Goal: Task Accomplishment & Management: Complete application form

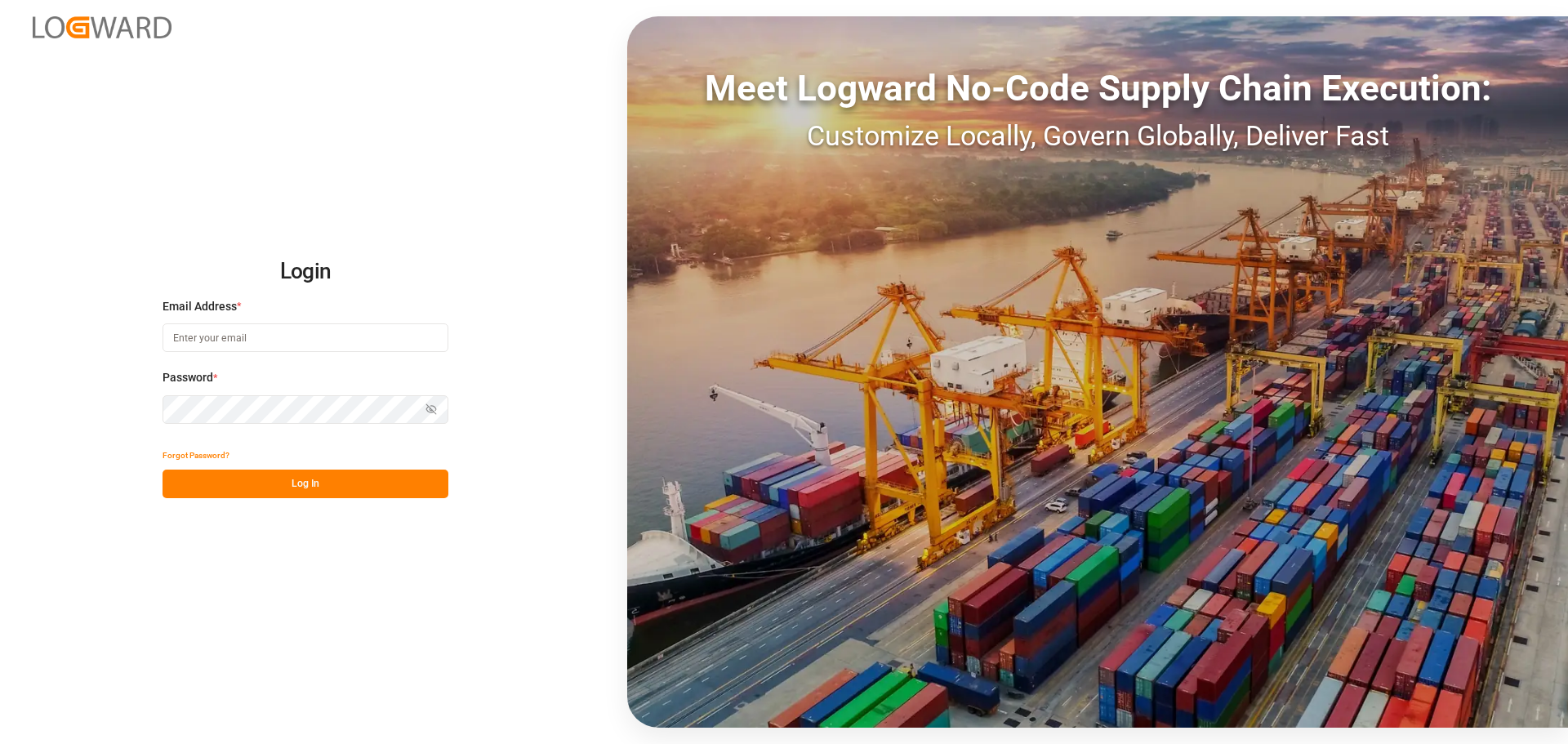
type input "[EMAIL_ADDRESS][DOMAIN_NAME]"
click at [266, 480] on button "Log In" at bounding box center [305, 483] width 286 height 29
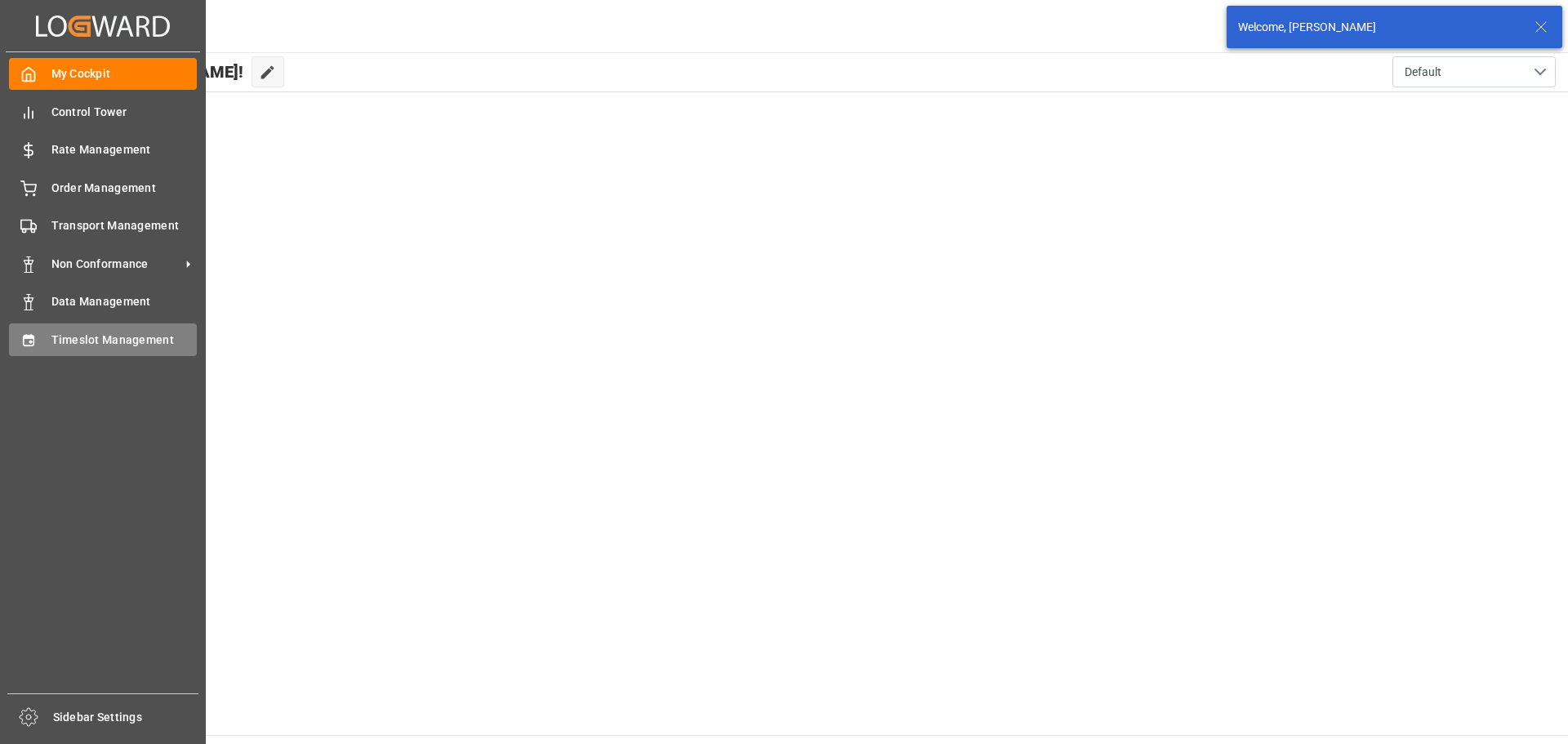
click at [31, 338] on icon at bounding box center [29, 340] width 16 height 16
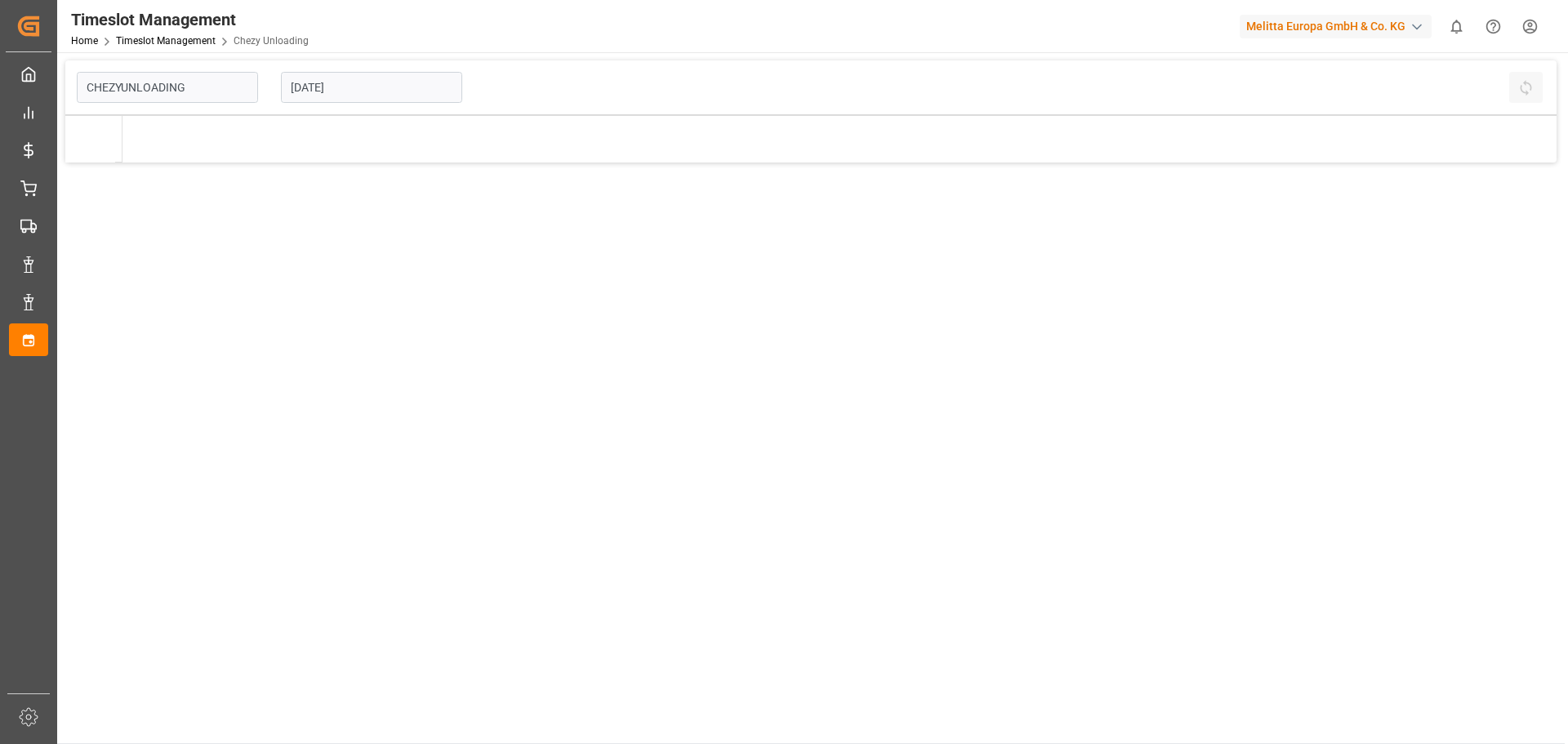
type input "Chezy Unloading"
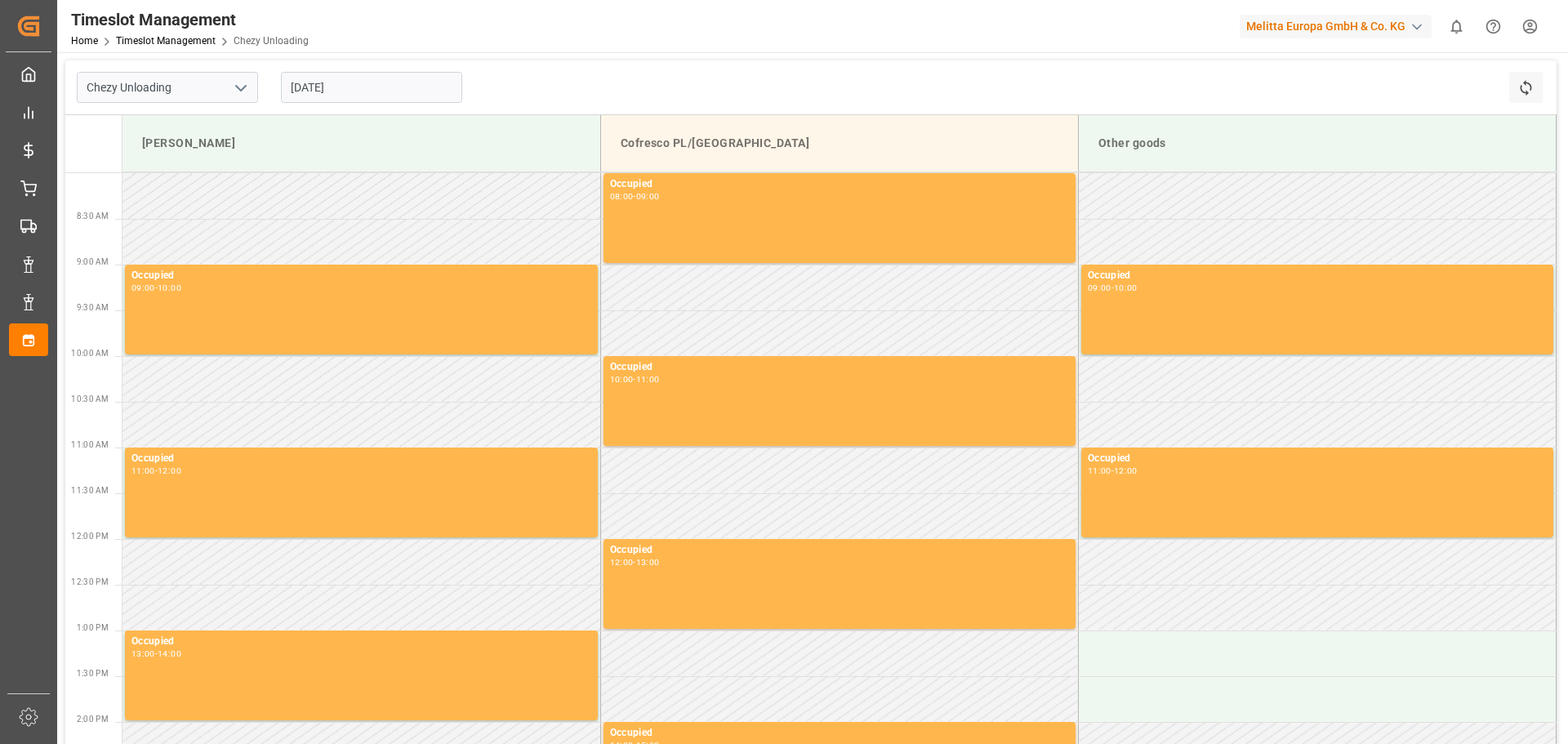
click at [351, 88] on input "[DATE]" at bounding box center [372, 87] width 182 height 31
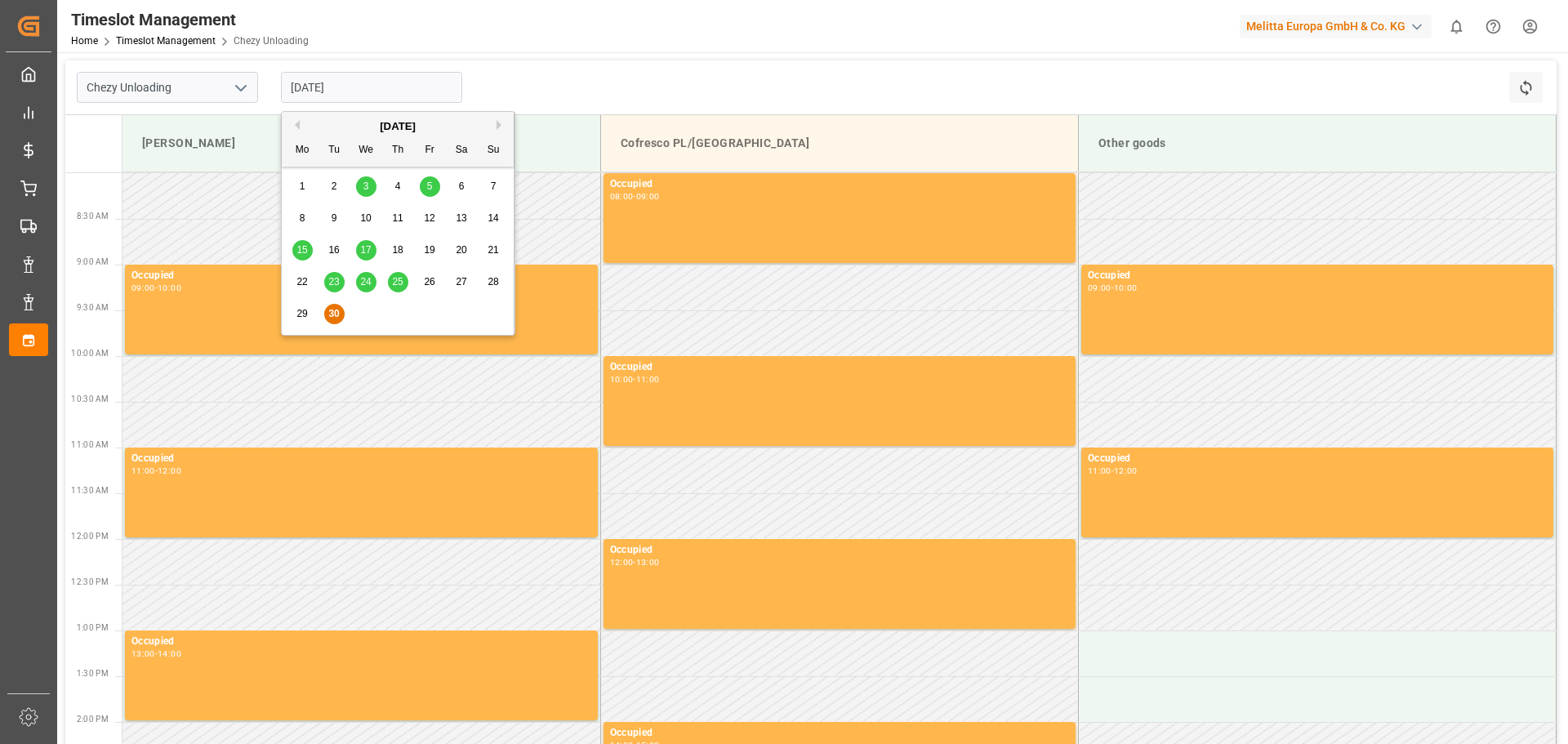
click at [497, 124] on button "Next Month" at bounding box center [501, 124] width 10 height 10
click at [369, 217] on div "8" at bounding box center [367, 219] width 21 height 20
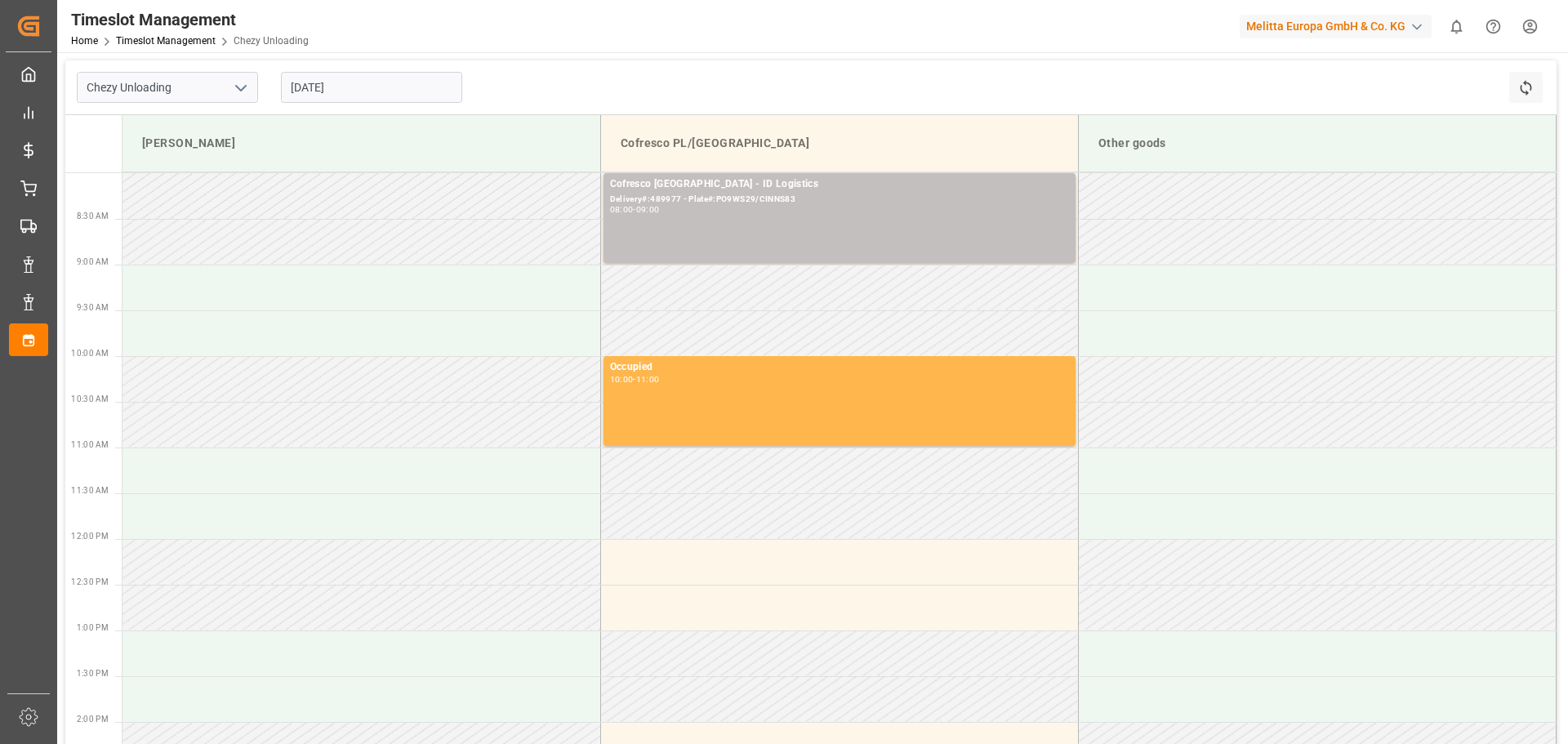
click at [319, 80] on input "[DATE]" at bounding box center [372, 87] width 182 height 31
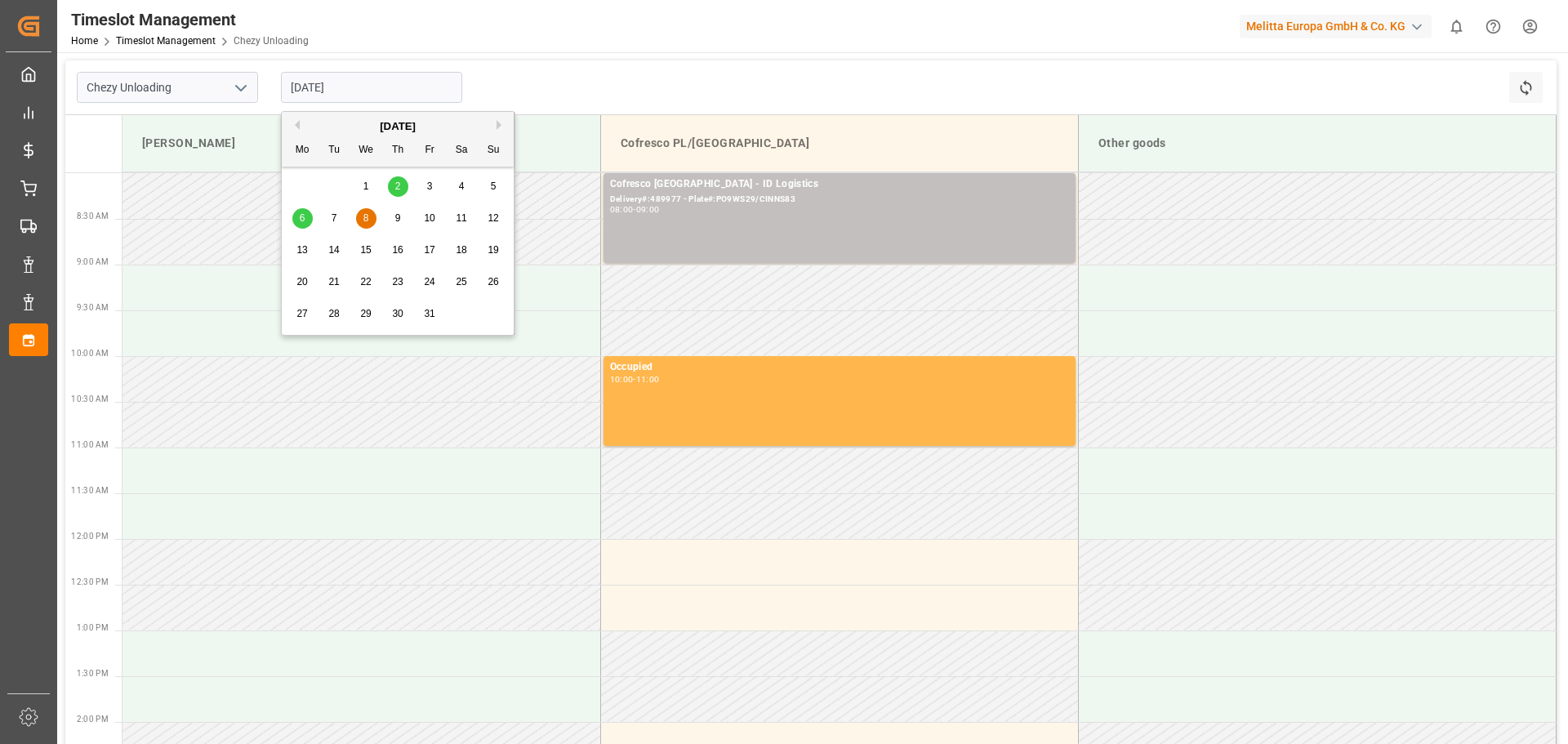
click at [332, 220] on span "7" at bounding box center [335, 218] width 6 height 11
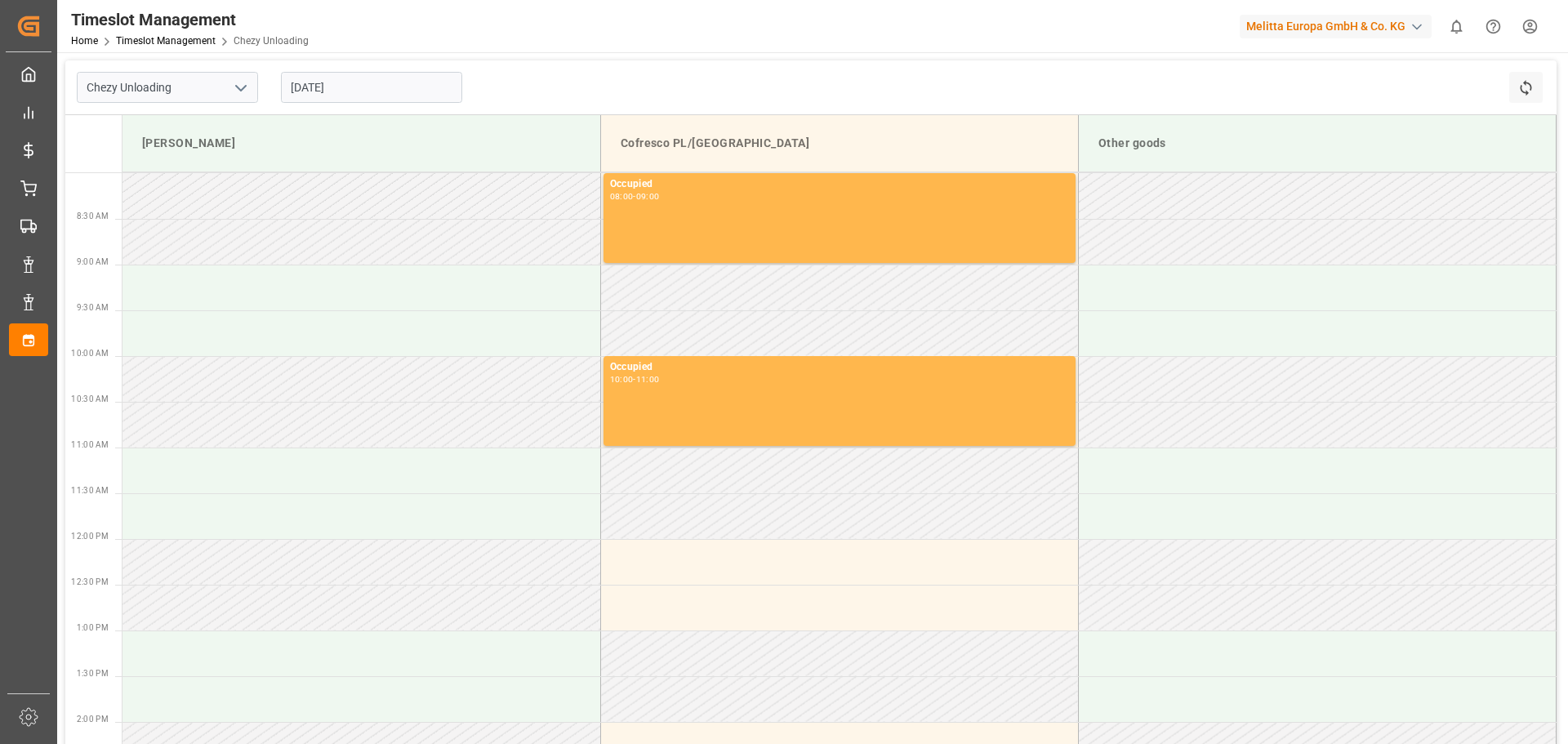
click at [345, 92] on input "[DATE]" at bounding box center [372, 87] width 182 height 31
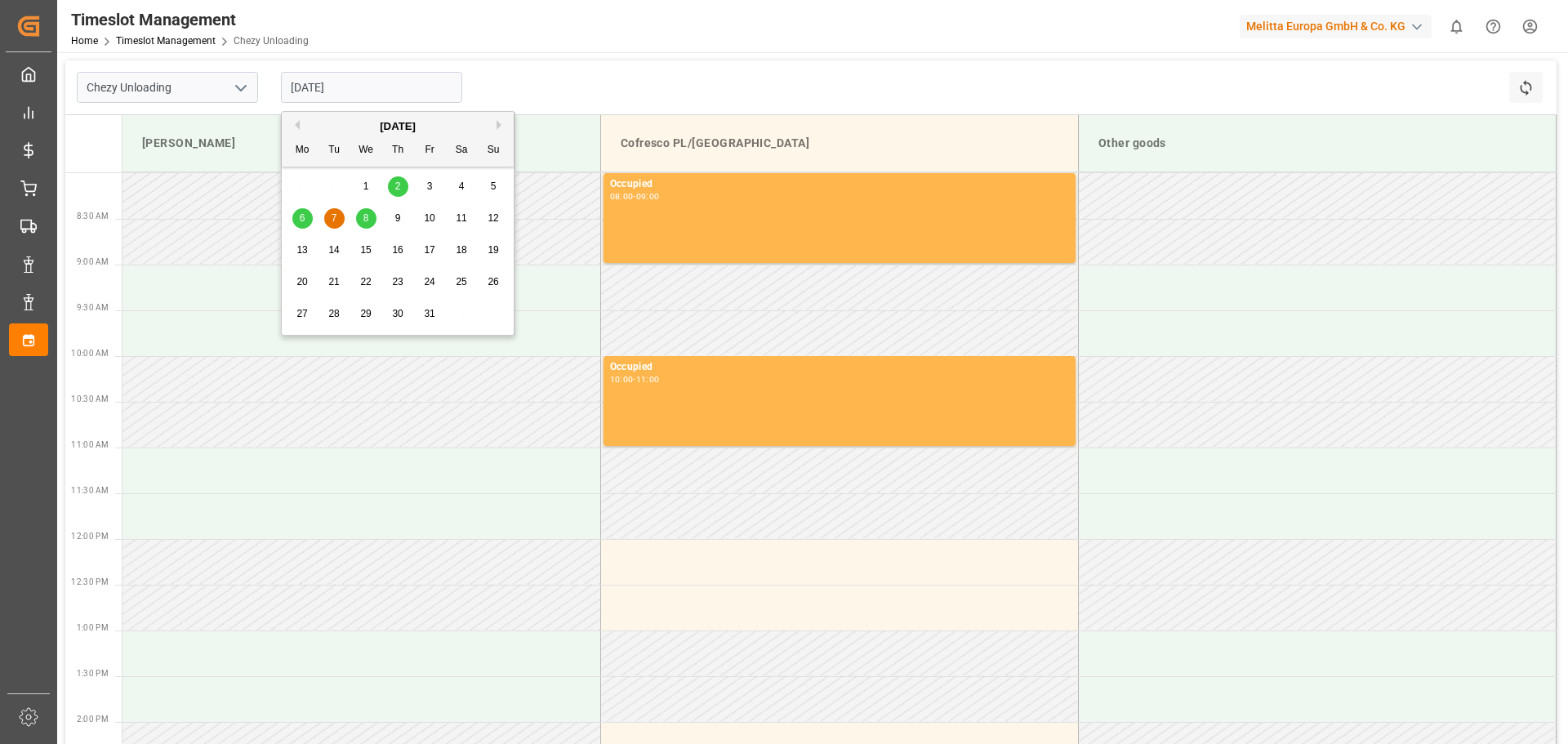
click at [365, 215] on span "8" at bounding box center [367, 218] width 6 height 11
type input "[DATE]"
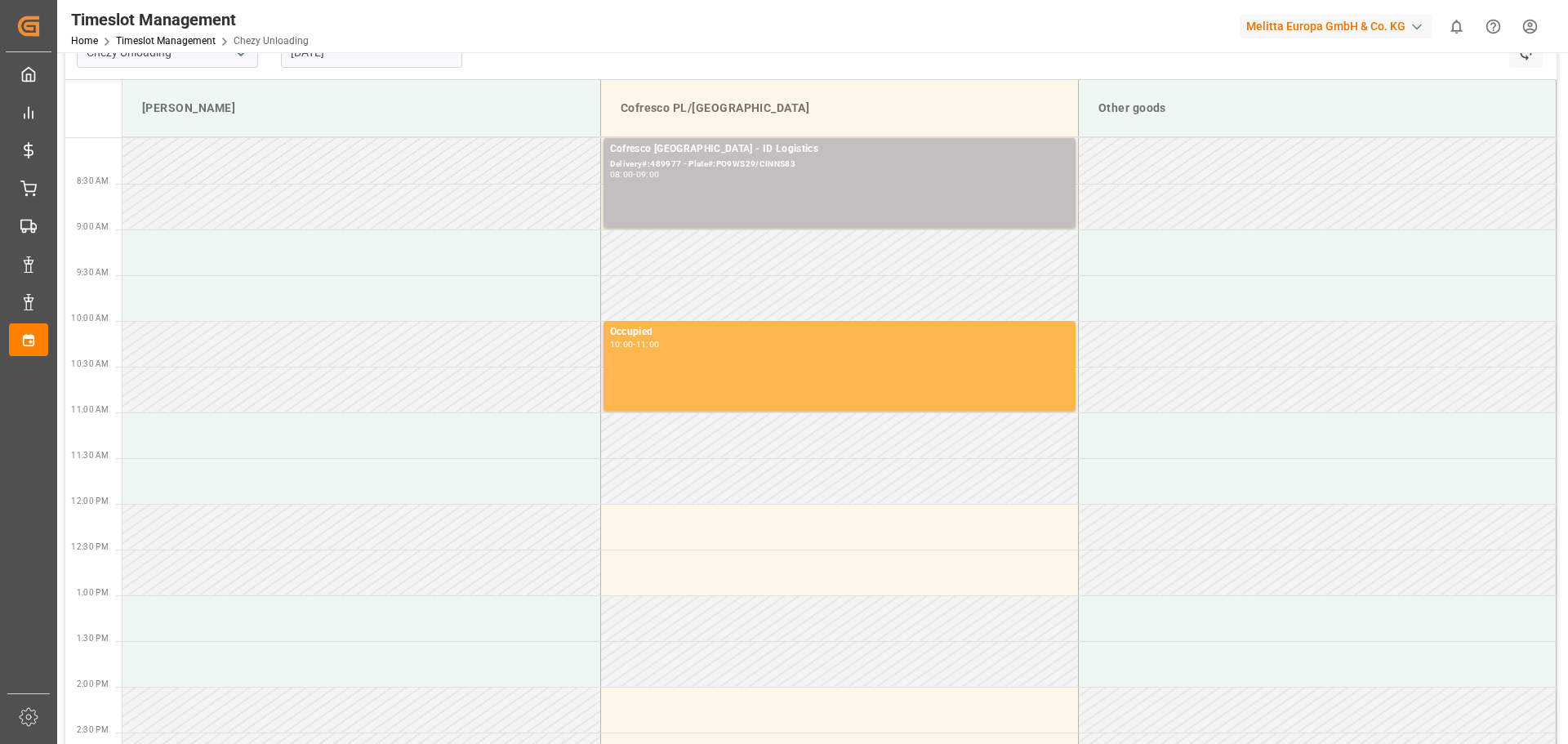
scroll to position [81, 0]
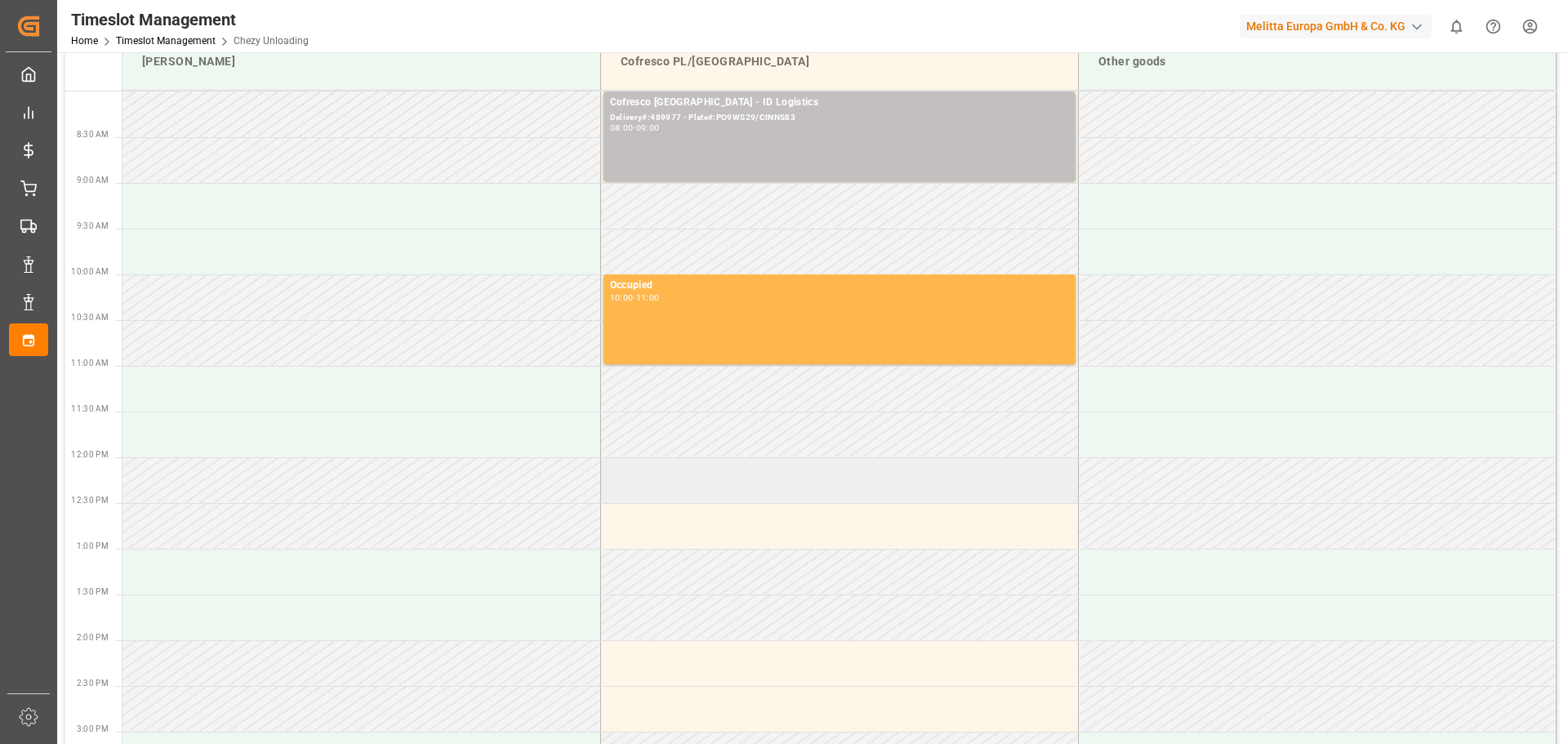
click at [683, 477] on td at bounding box center [839, 480] width 478 height 46
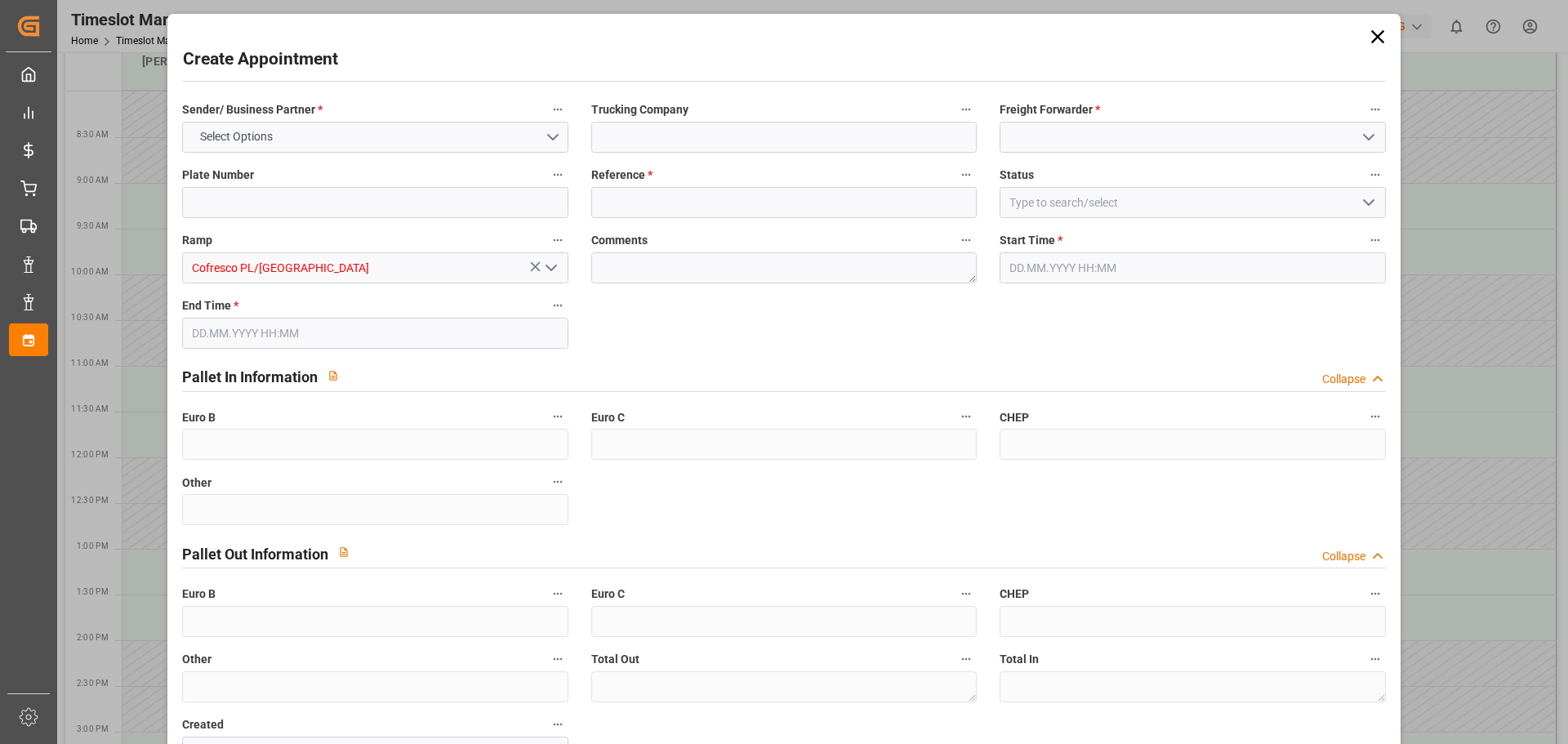
type input "0"
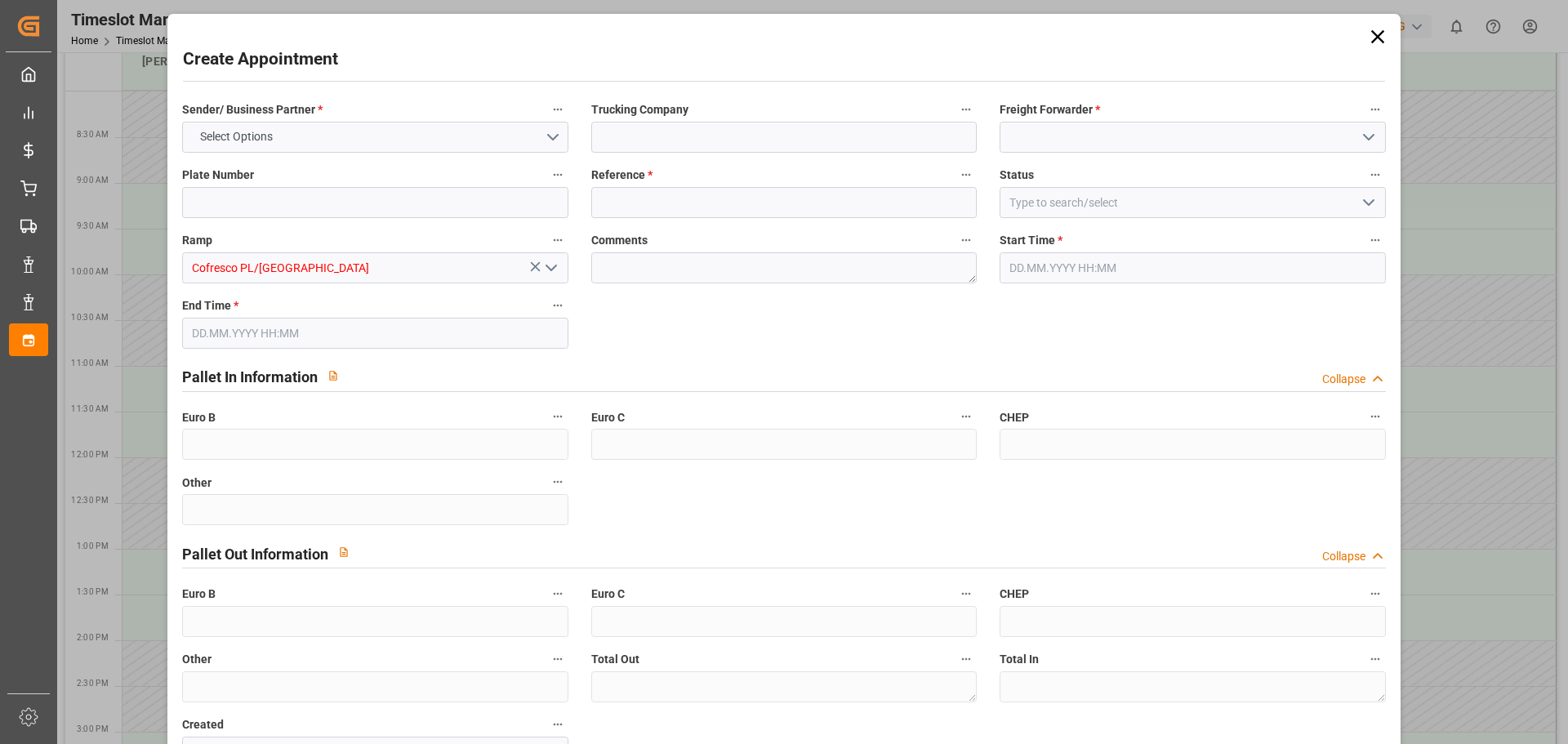
type input "0"
type input "[DATE] 12:00"
type input "[DATE] 13:00"
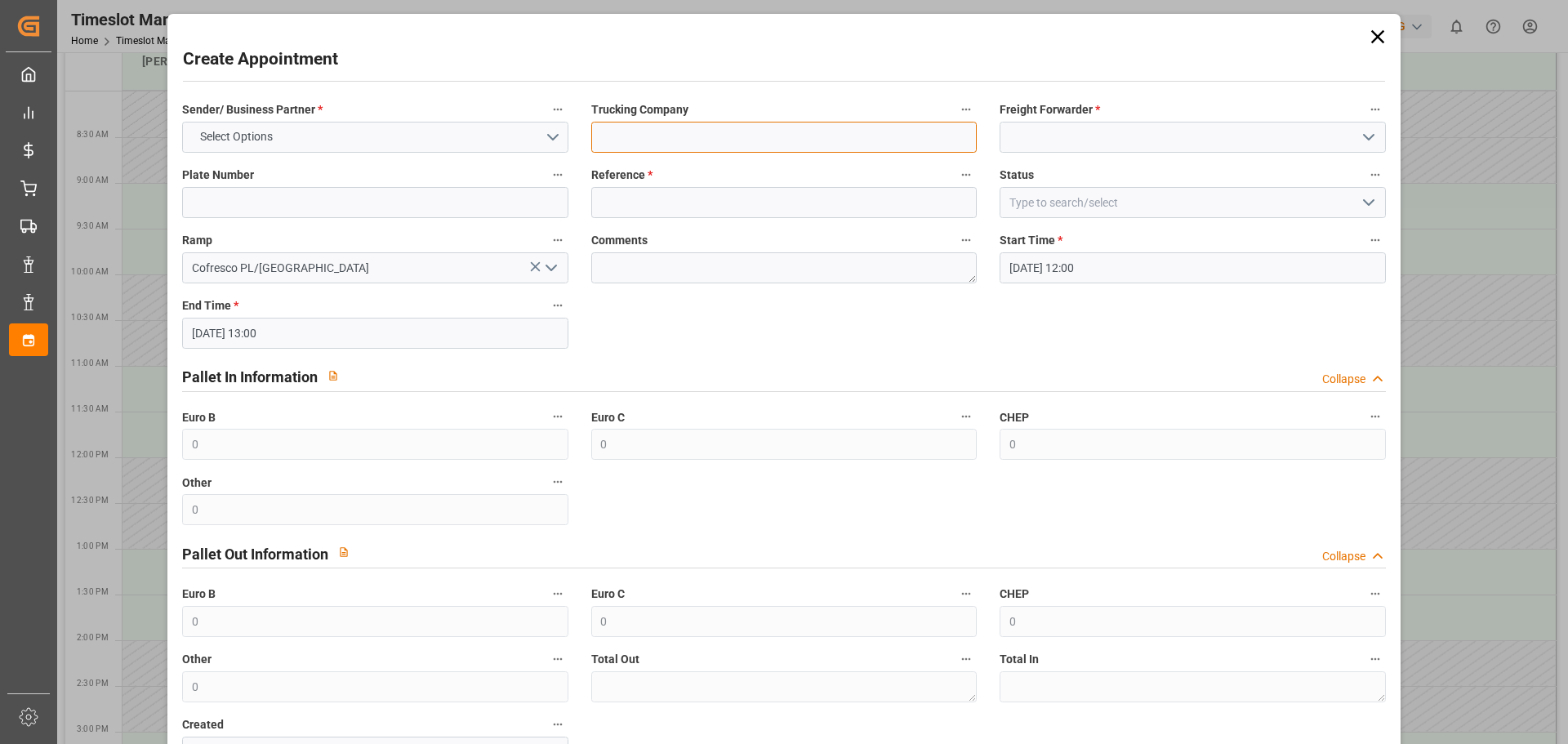
click at [826, 139] on input at bounding box center [784, 137] width 386 height 31
type input "[US_STATE]"
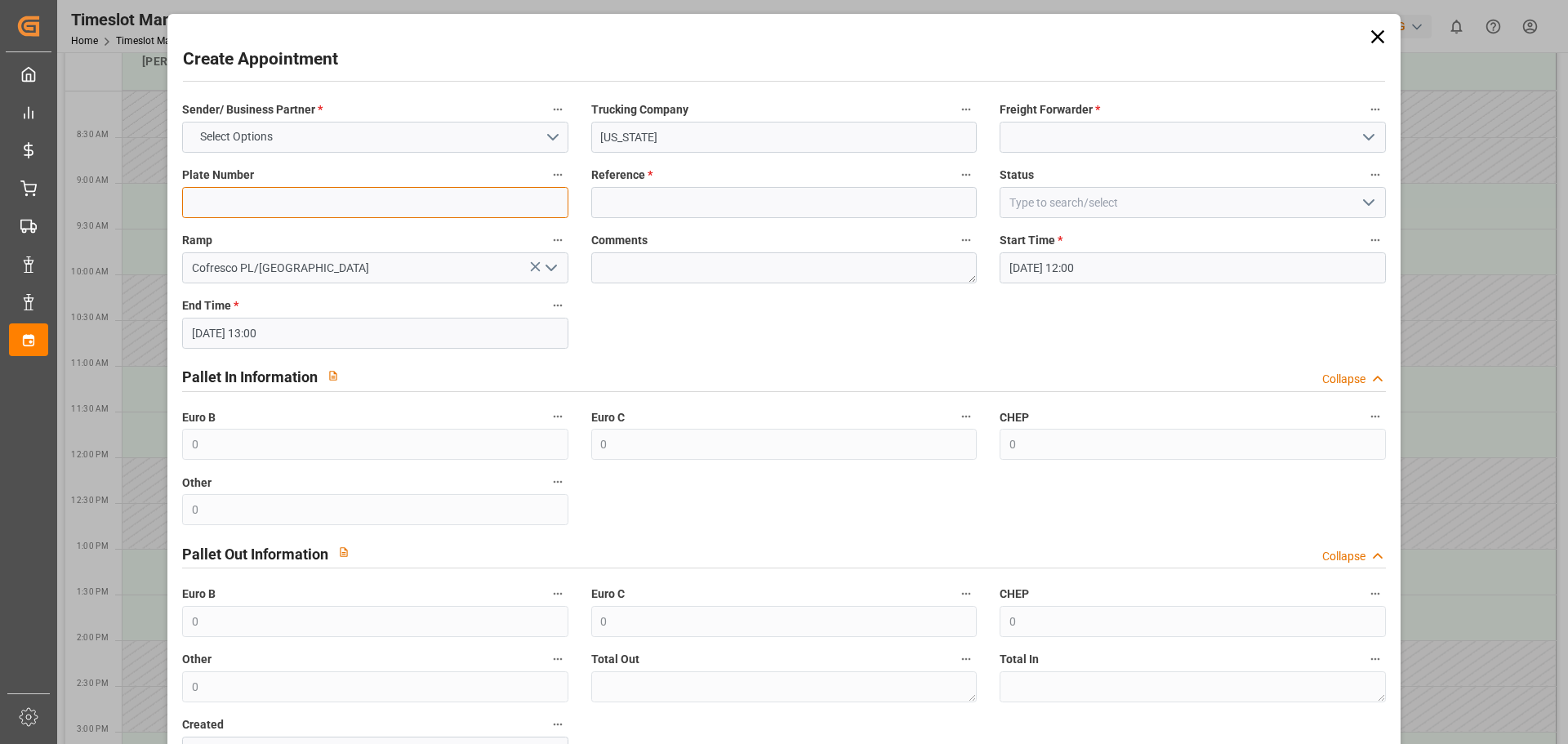
click at [307, 209] on input at bounding box center [375, 202] width 386 height 31
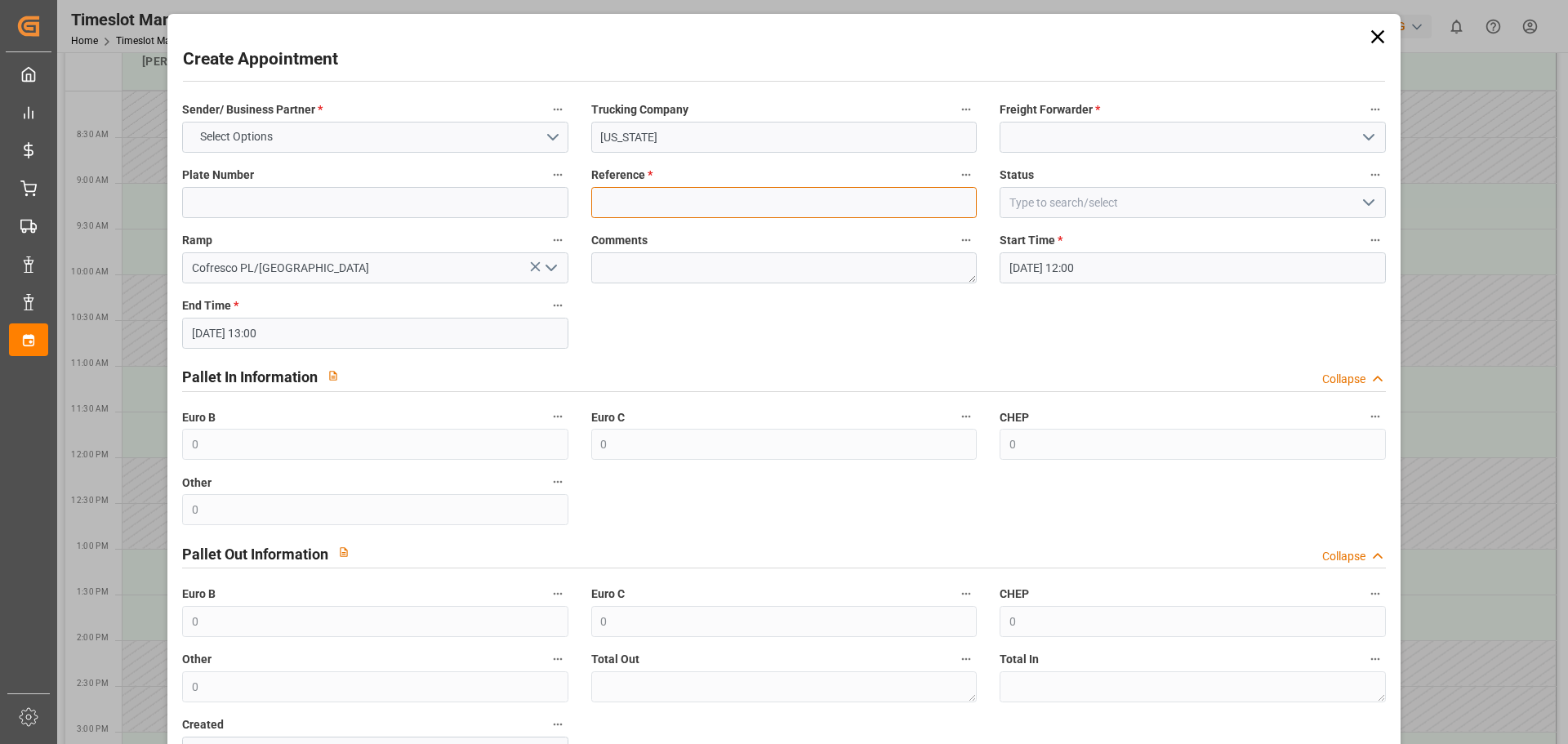
click at [666, 201] on input at bounding box center [784, 202] width 386 height 31
paste input "490034"
type input "490034"
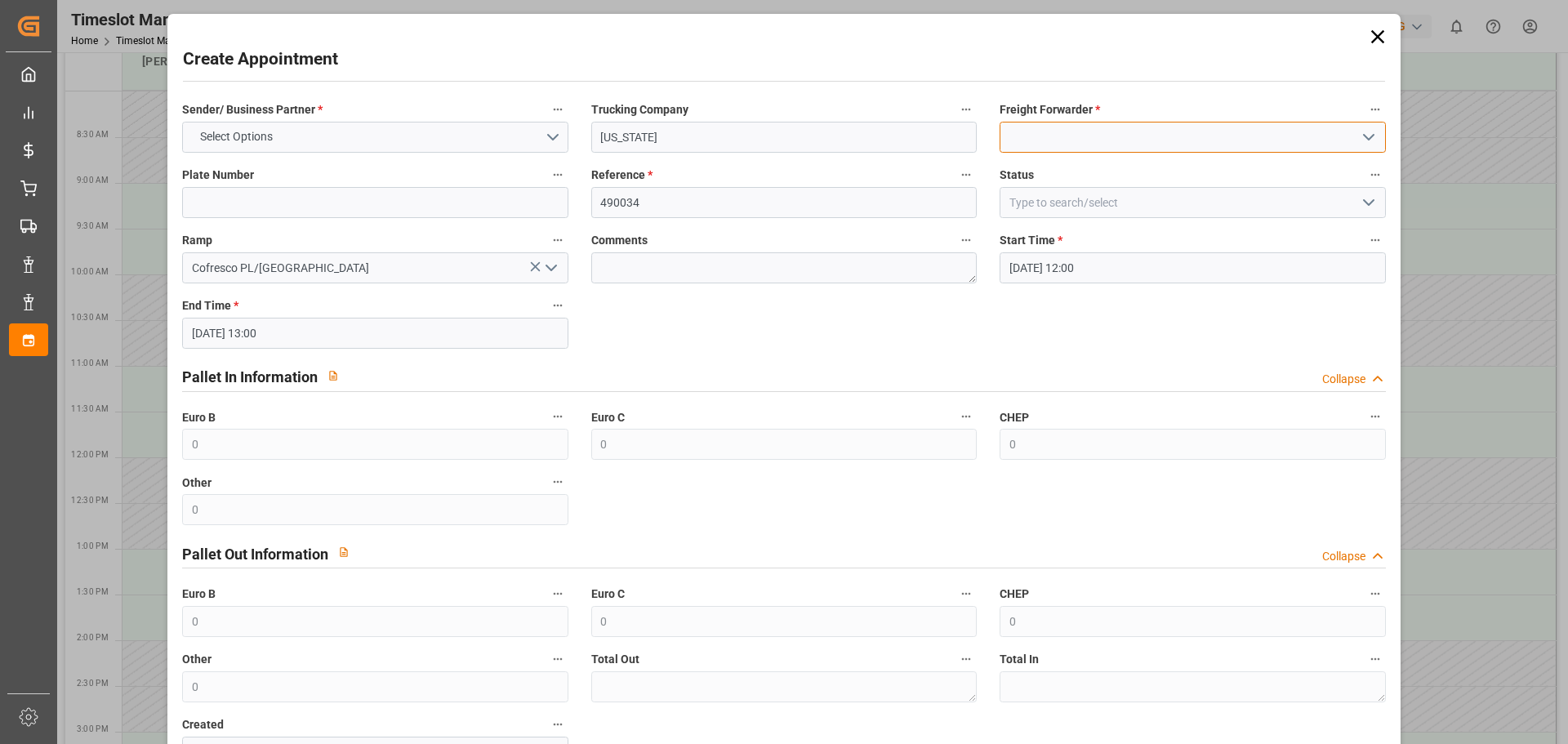
click at [1080, 127] on input at bounding box center [1193, 137] width 386 height 31
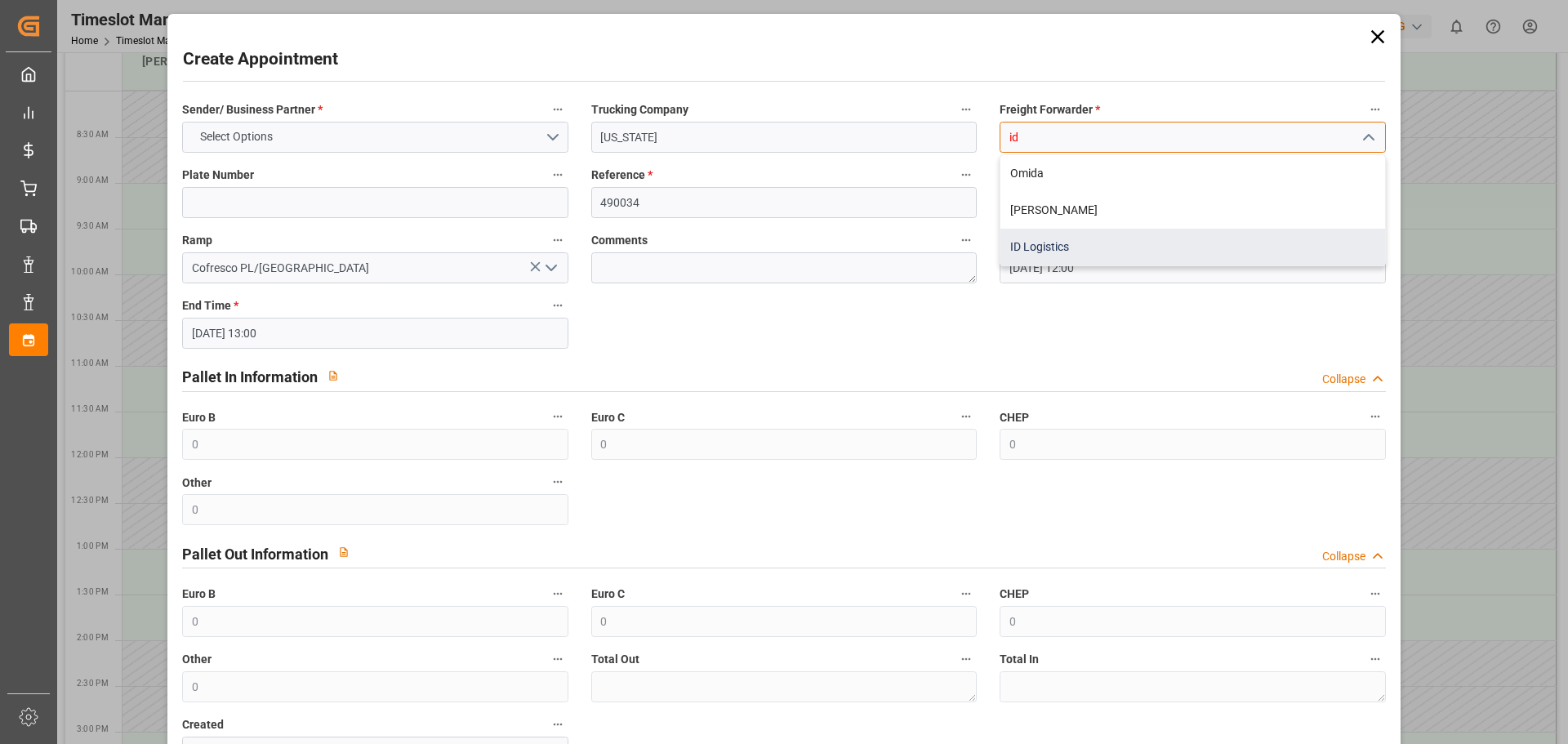
click at [1030, 239] on div "ID Logistics" at bounding box center [1193, 247] width 384 height 37
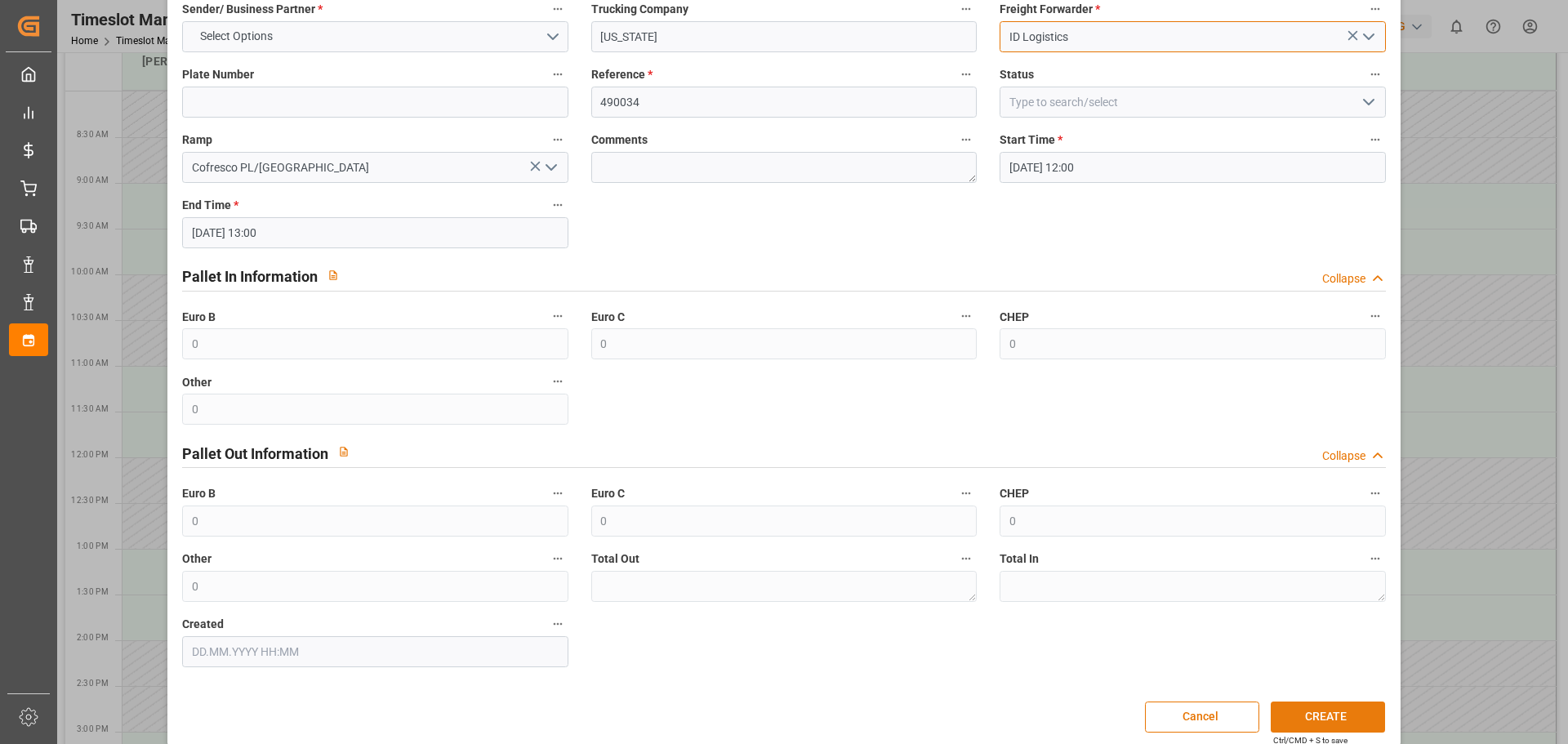
scroll to position [118, 0]
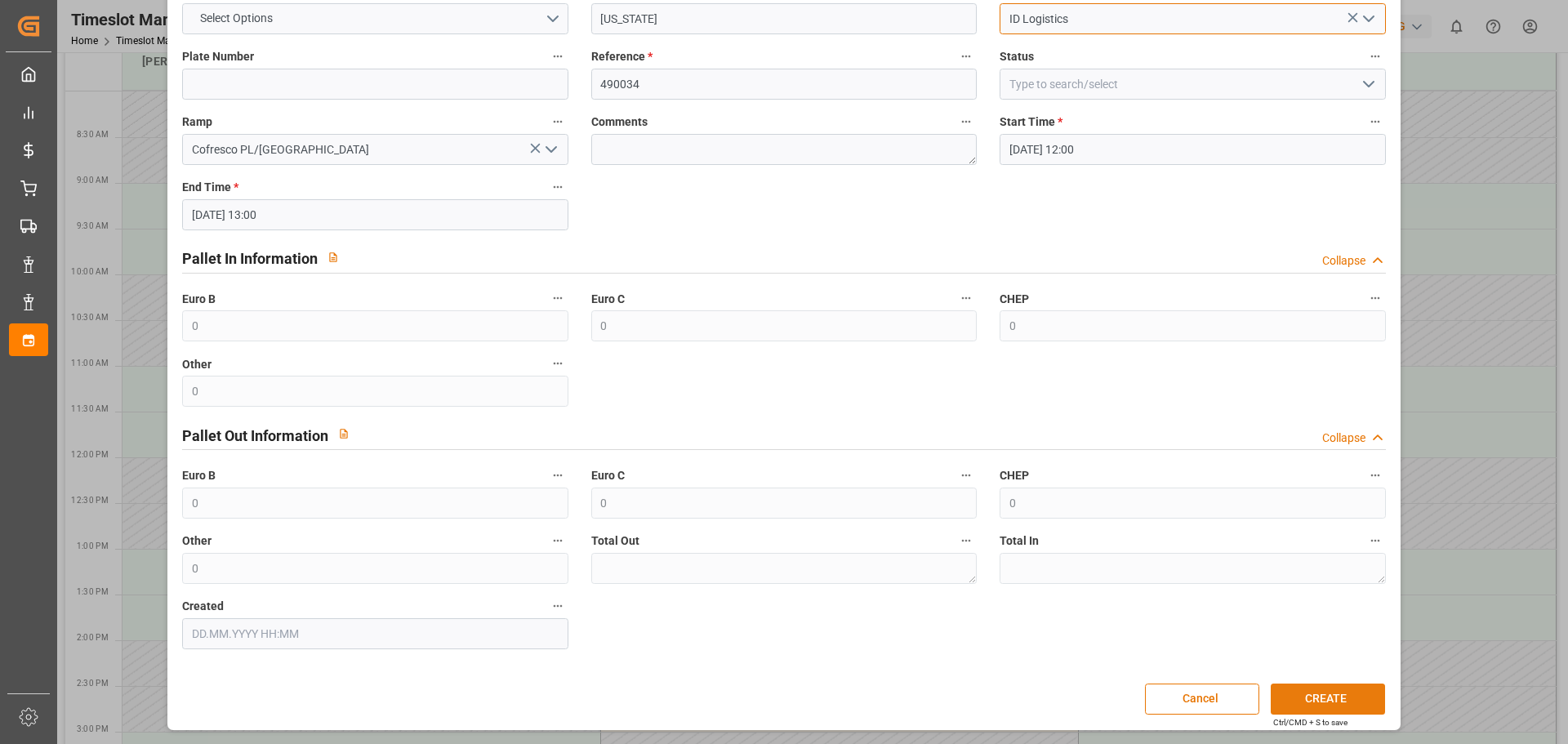
type input "ID Logistics"
click at [1303, 694] on button "CREATE" at bounding box center [1328, 699] width 114 height 31
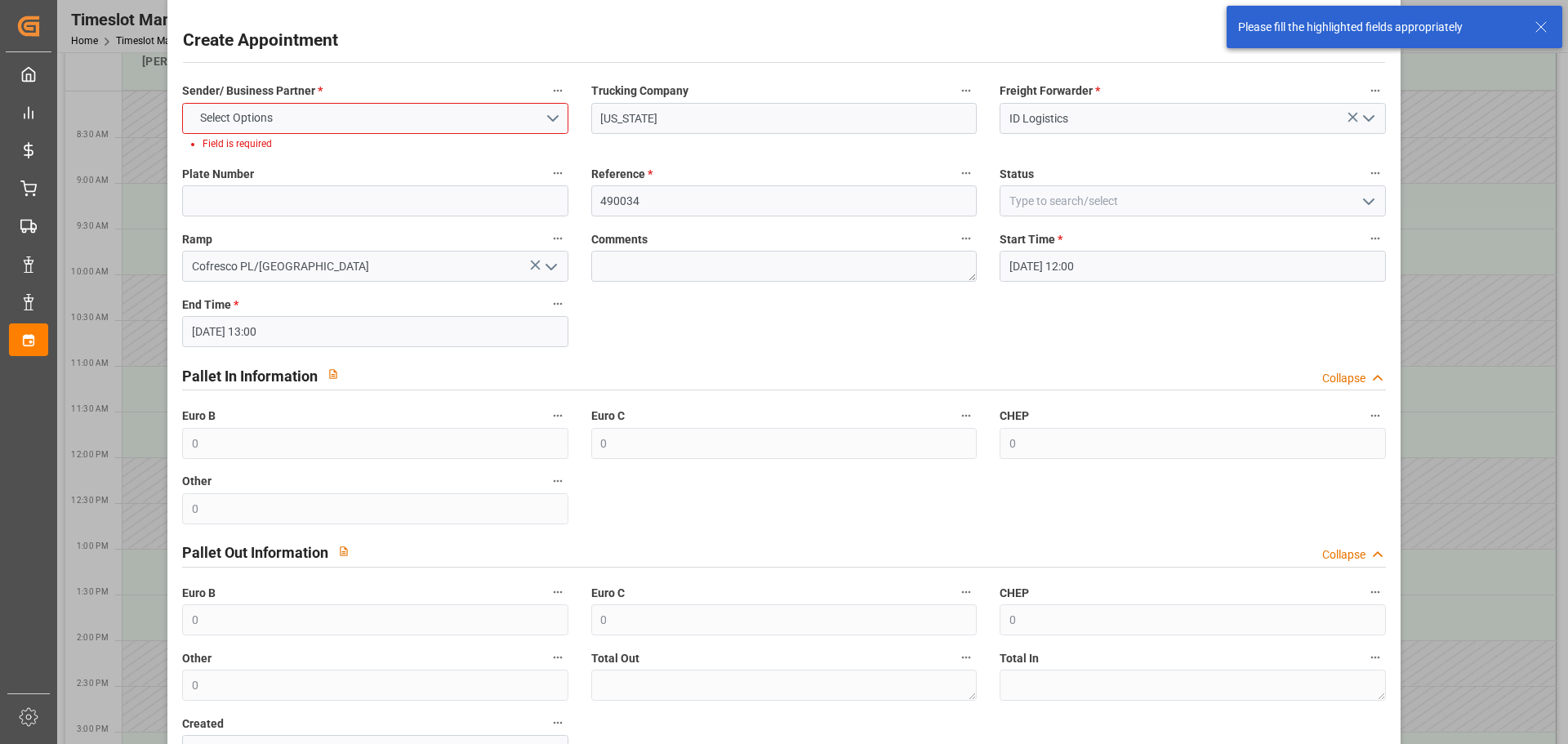
scroll to position [0, 0]
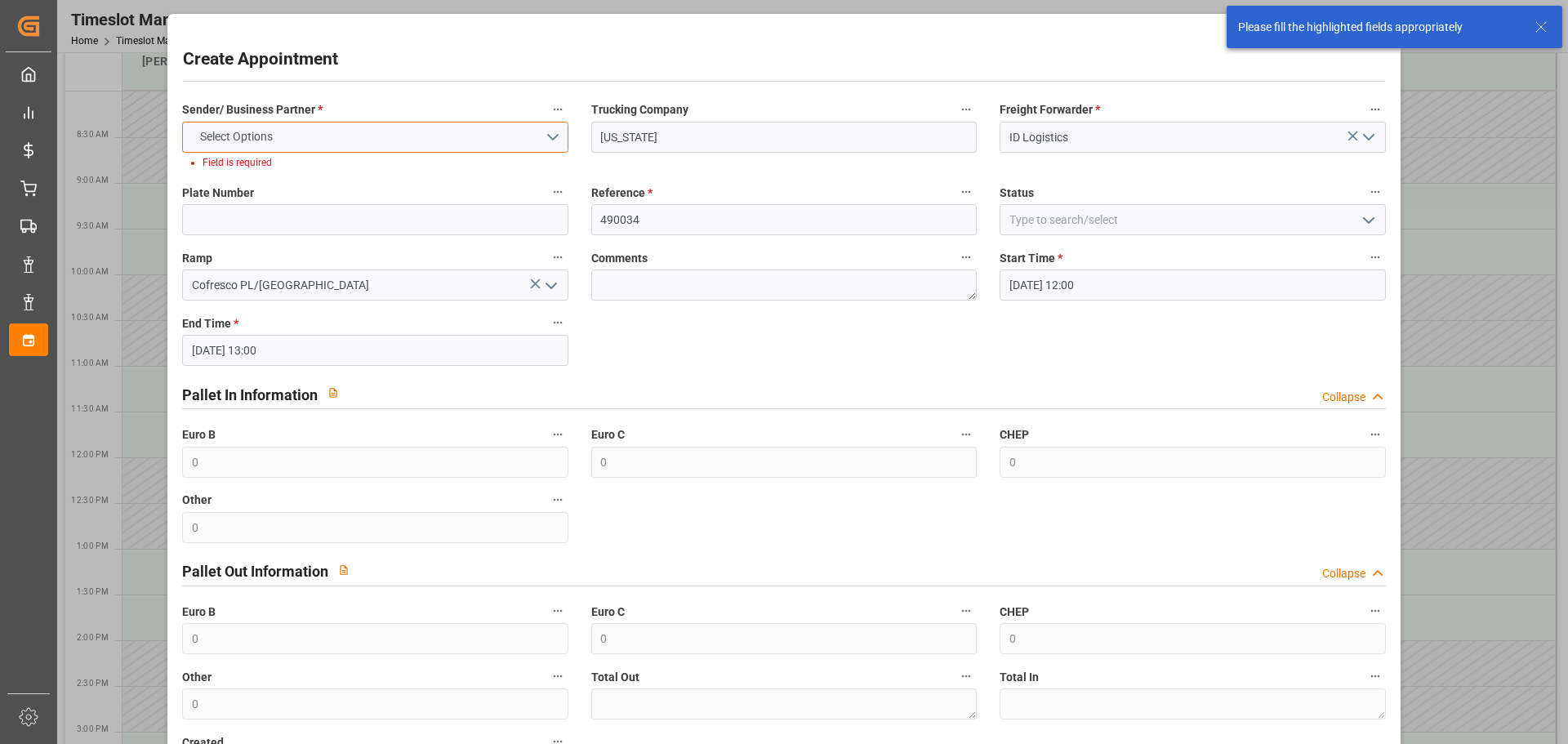
click at [230, 139] on span "Select Options" at bounding box center [236, 137] width 89 height 17
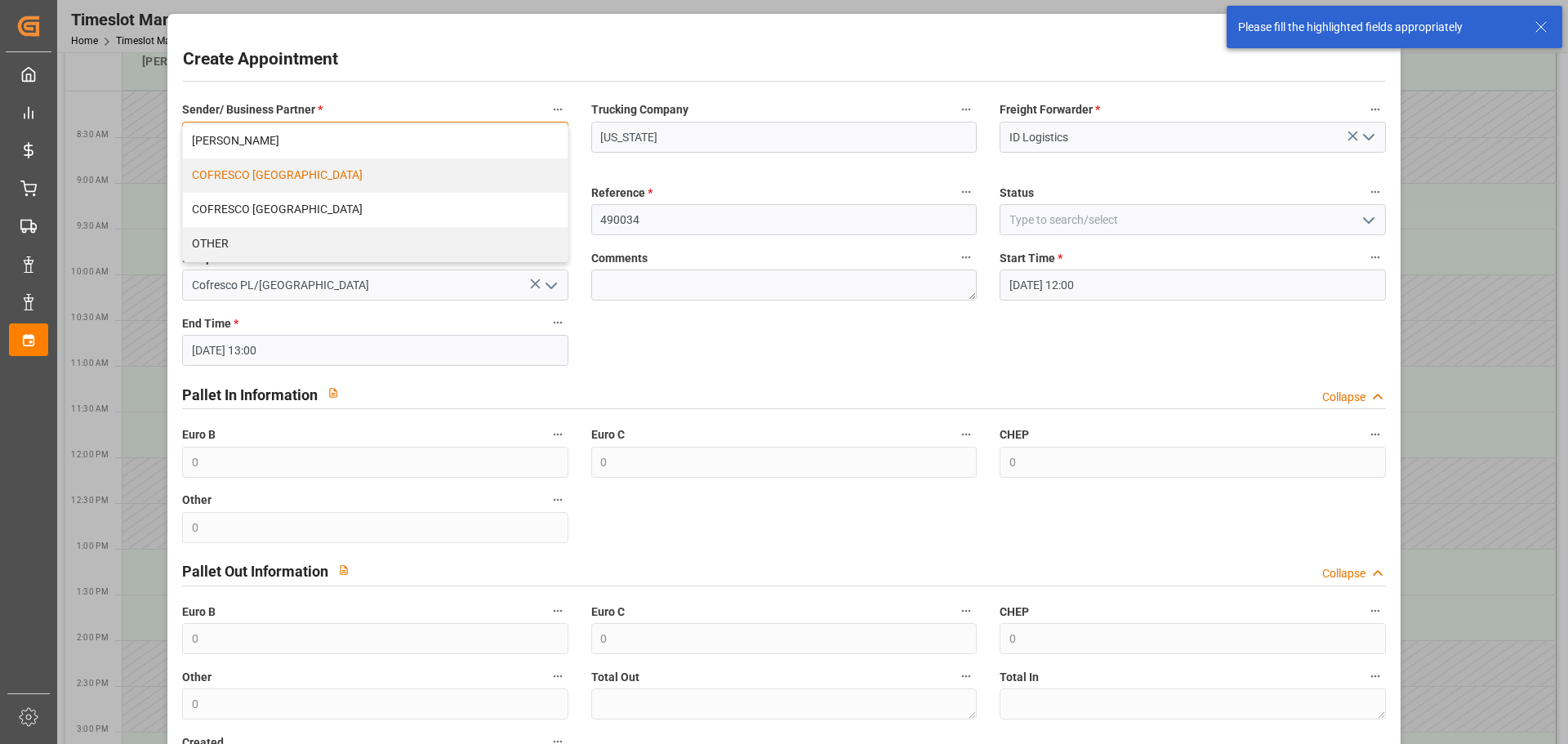
click at [255, 178] on div "COFRESCO [GEOGRAPHIC_DATA]" at bounding box center [375, 175] width 384 height 35
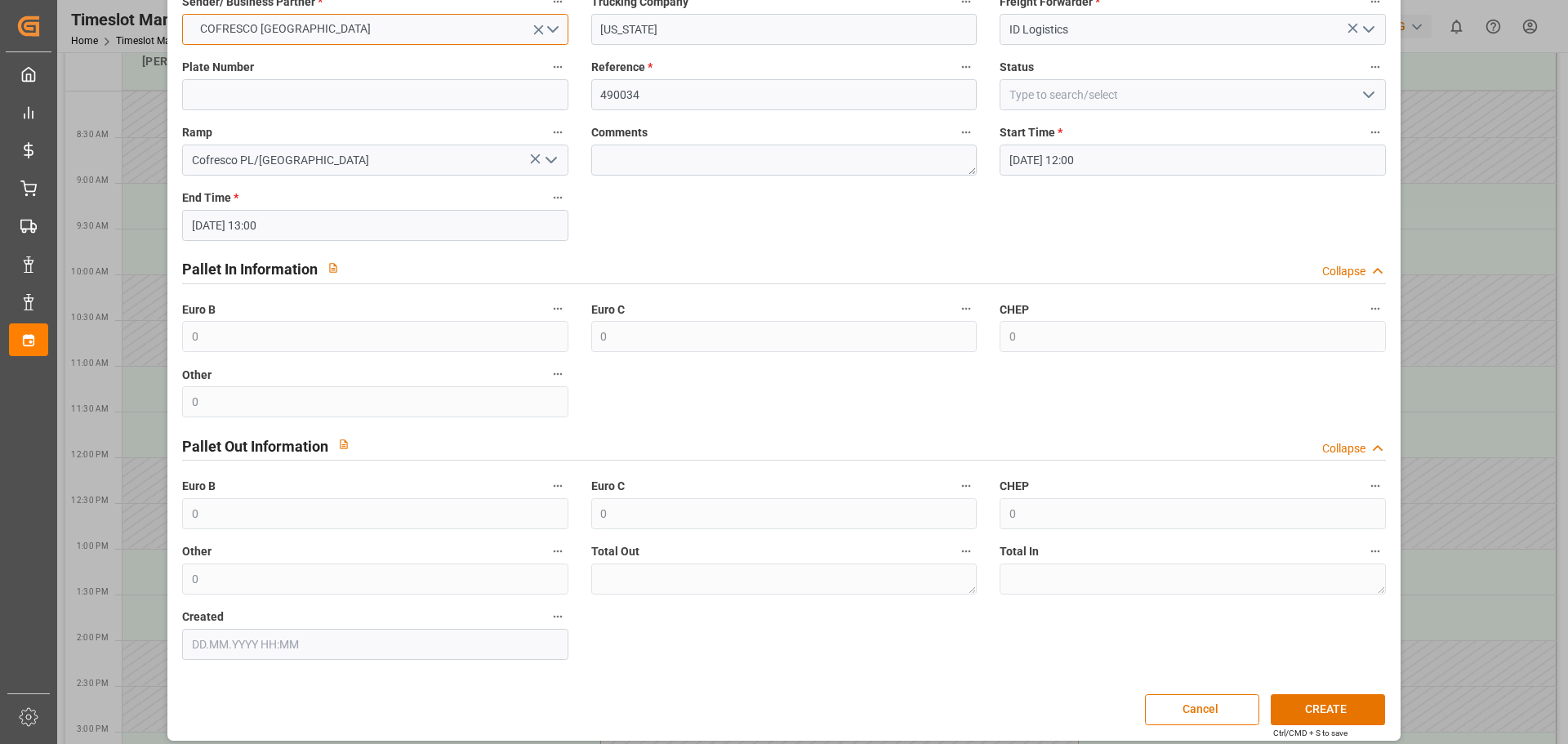
scroll to position [118, 0]
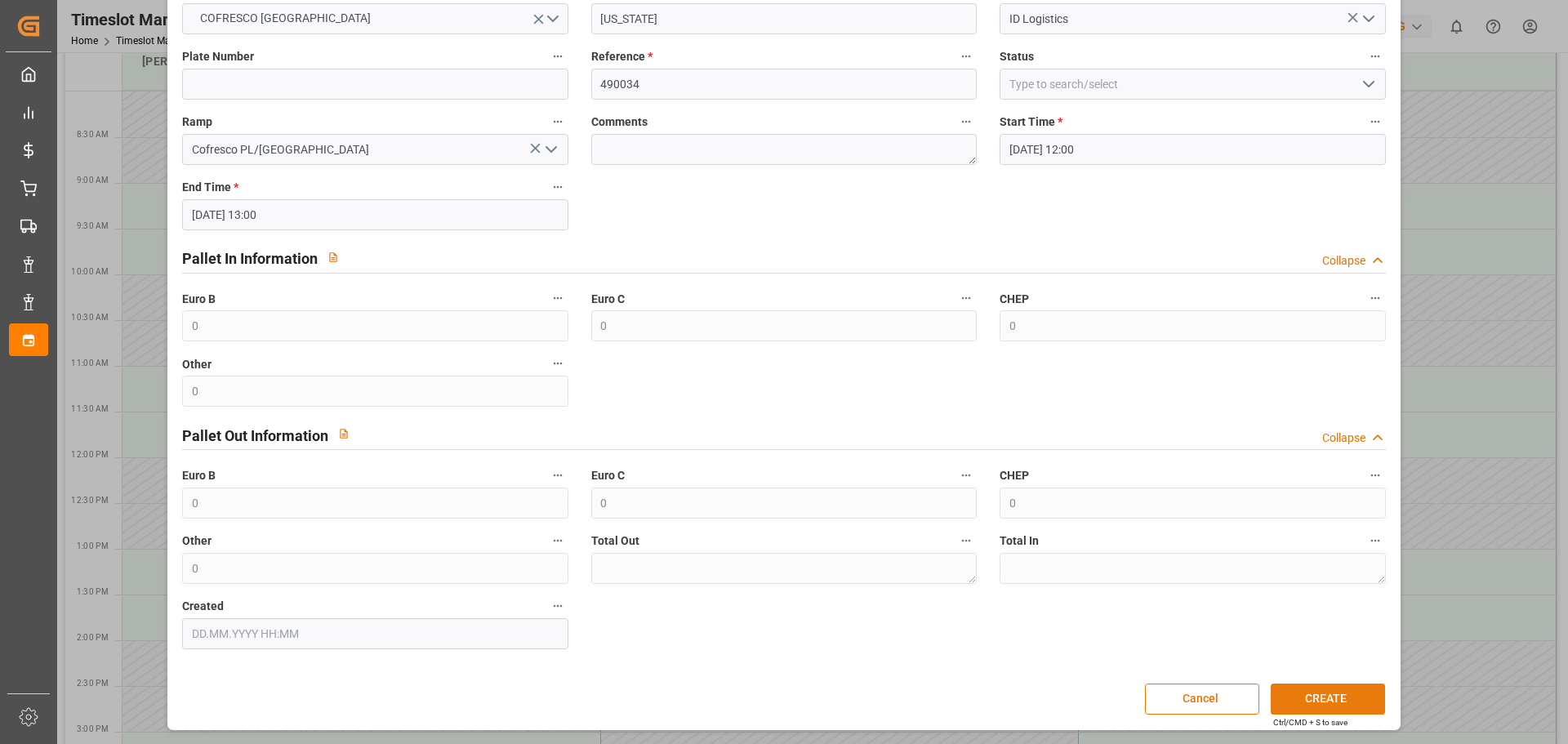
click at [1332, 690] on button "CREATE" at bounding box center [1328, 699] width 114 height 31
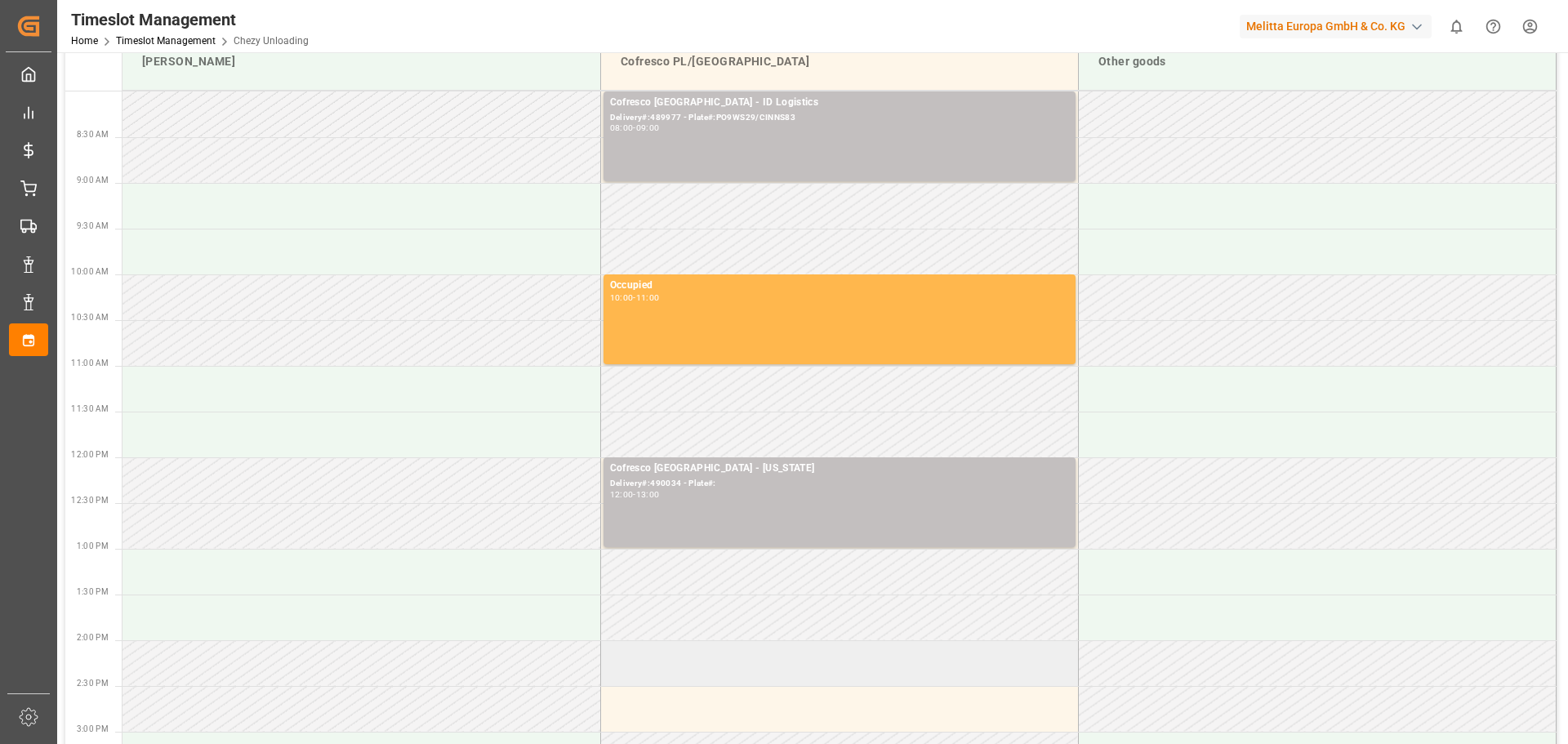
click at [729, 655] on td at bounding box center [839, 663] width 478 height 46
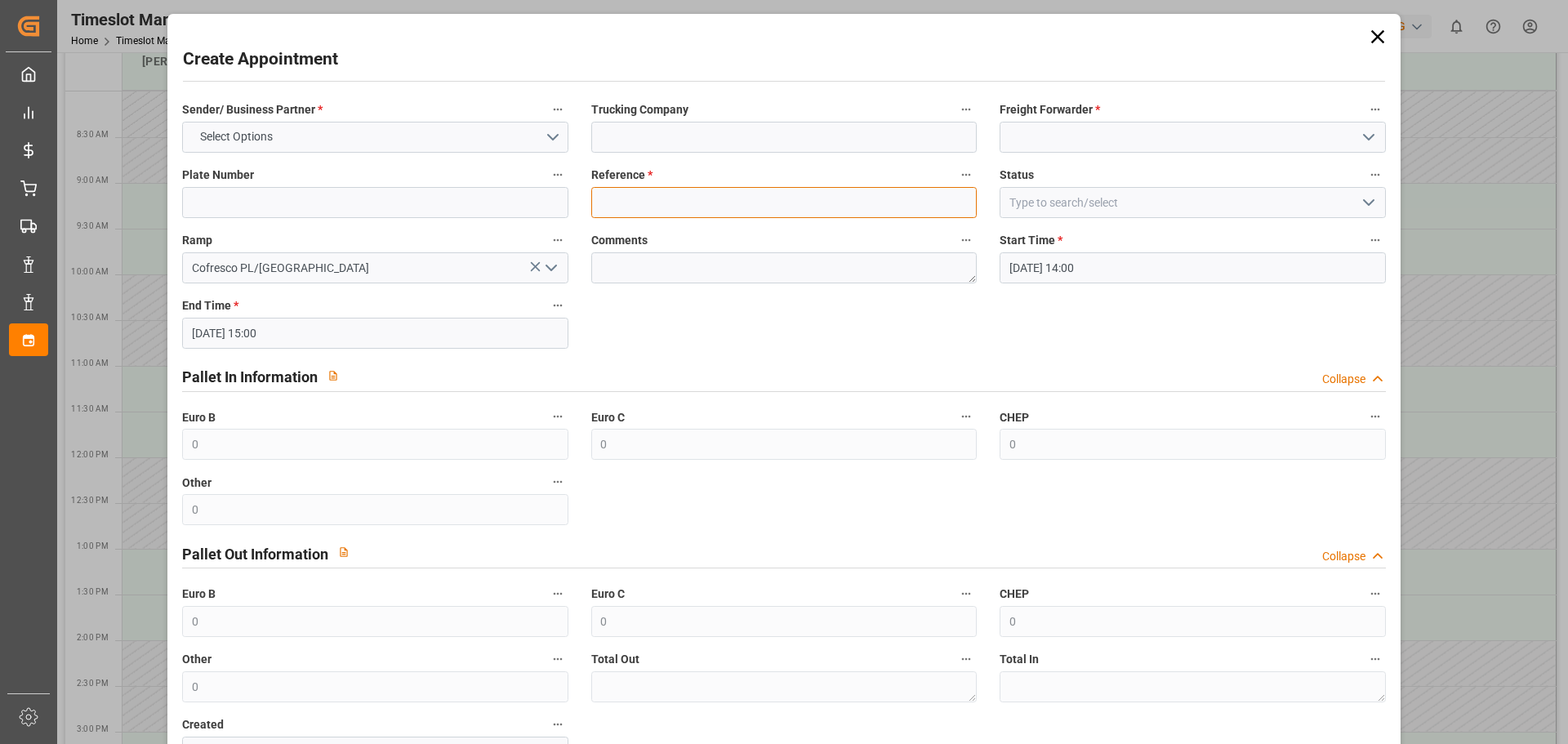
paste input "490035"
type input "490035"
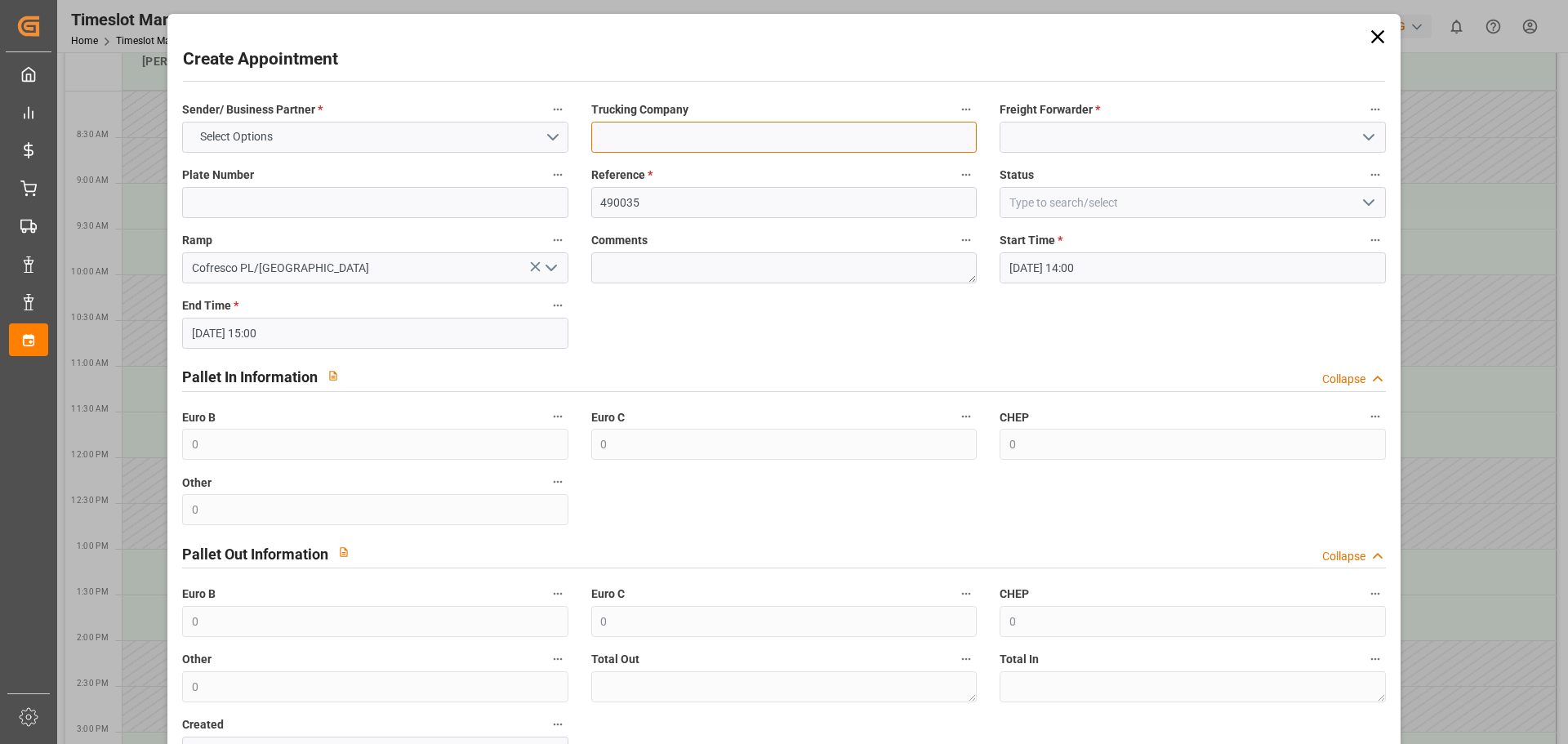
click at [657, 135] on input at bounding box center [784, 137] width 386 height 31
type input "[US_STATE]"
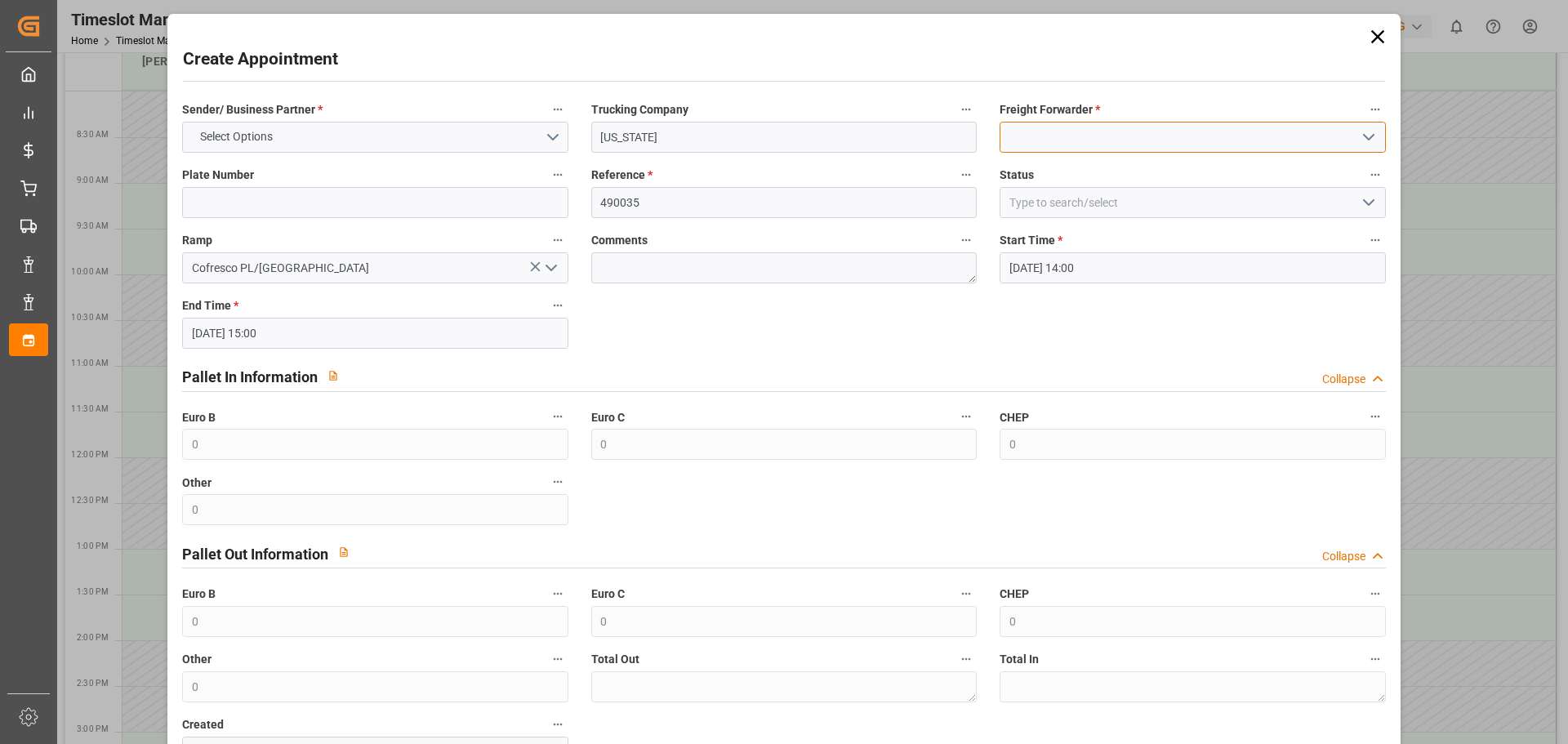
click at [1047, 143] on input at bounding box center [1193, 137] width 386 height 31
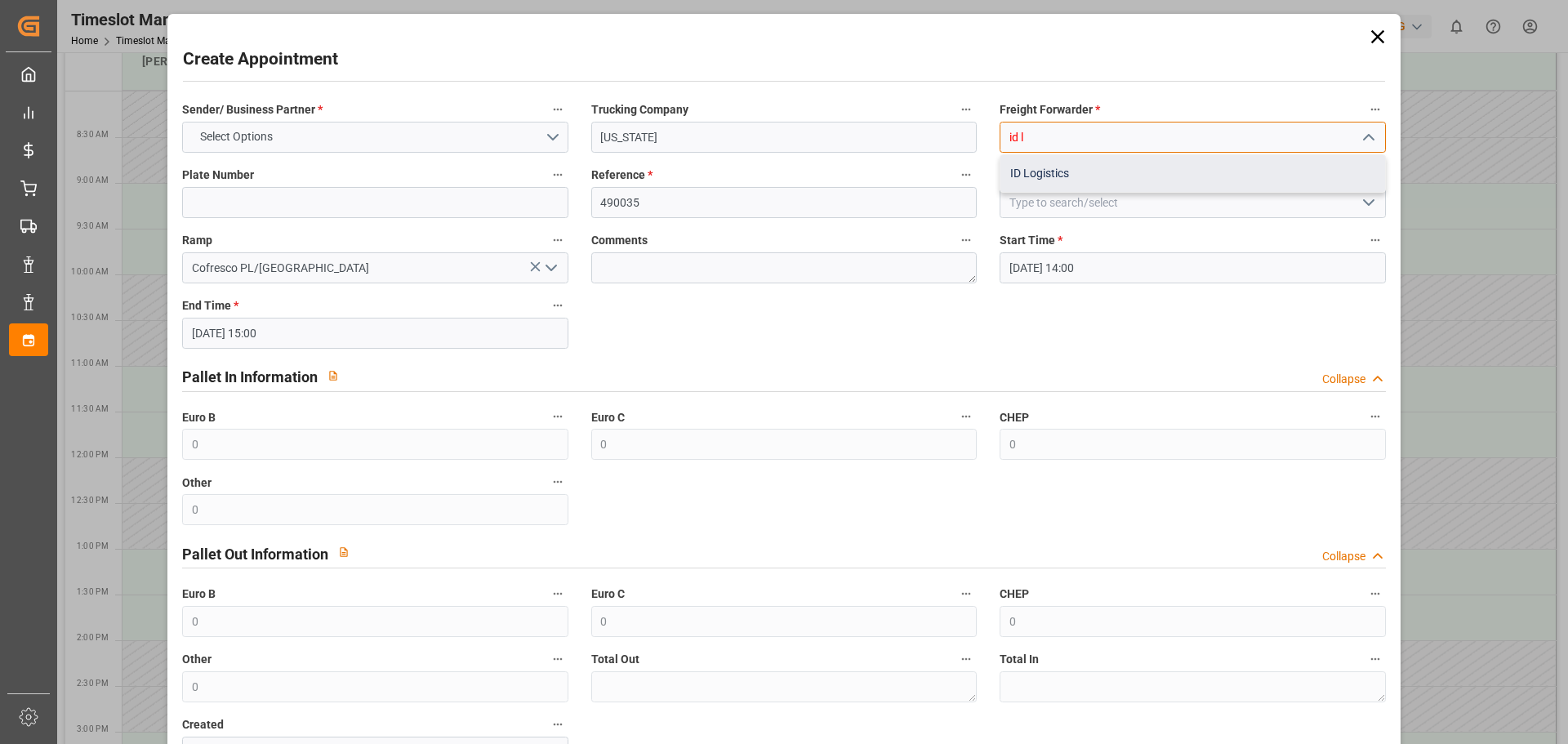
click at [1017, 184] on div "ID Logistics" at bounding box center [1193, 174] width 384 height 37
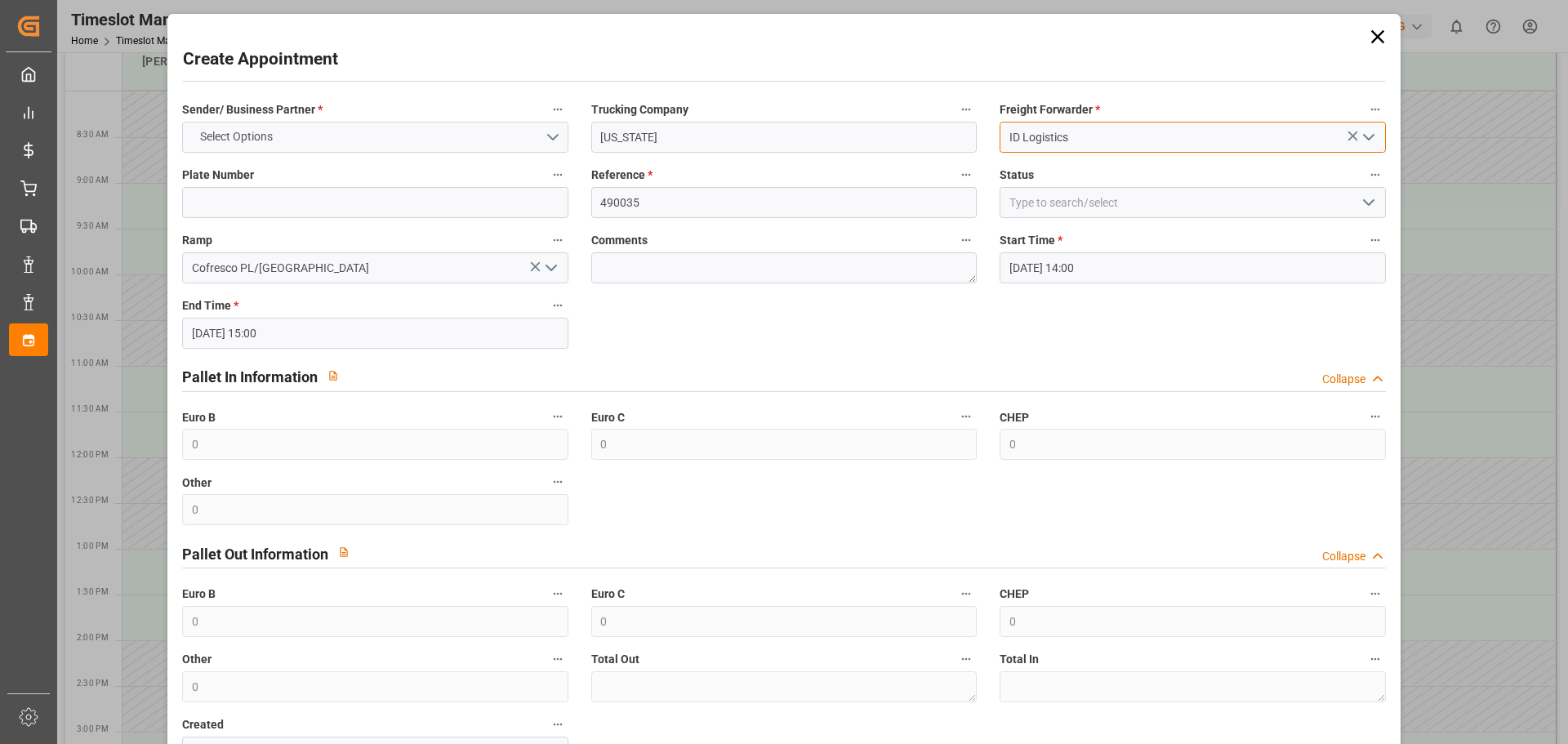
type input "ID Logistics"
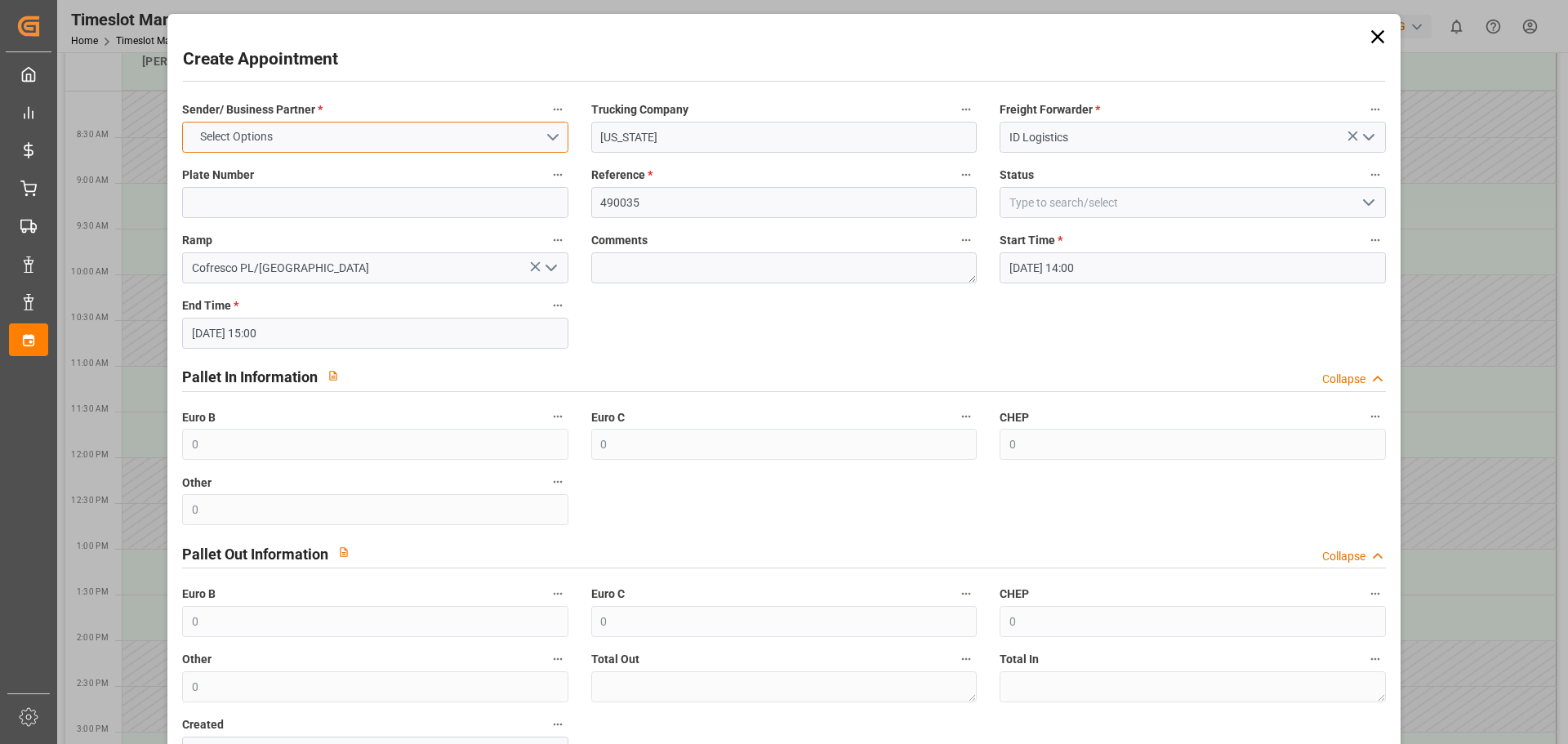
click at [288, 135] on button "Select Options" at bounding box center [375, 137] width 386 height 31
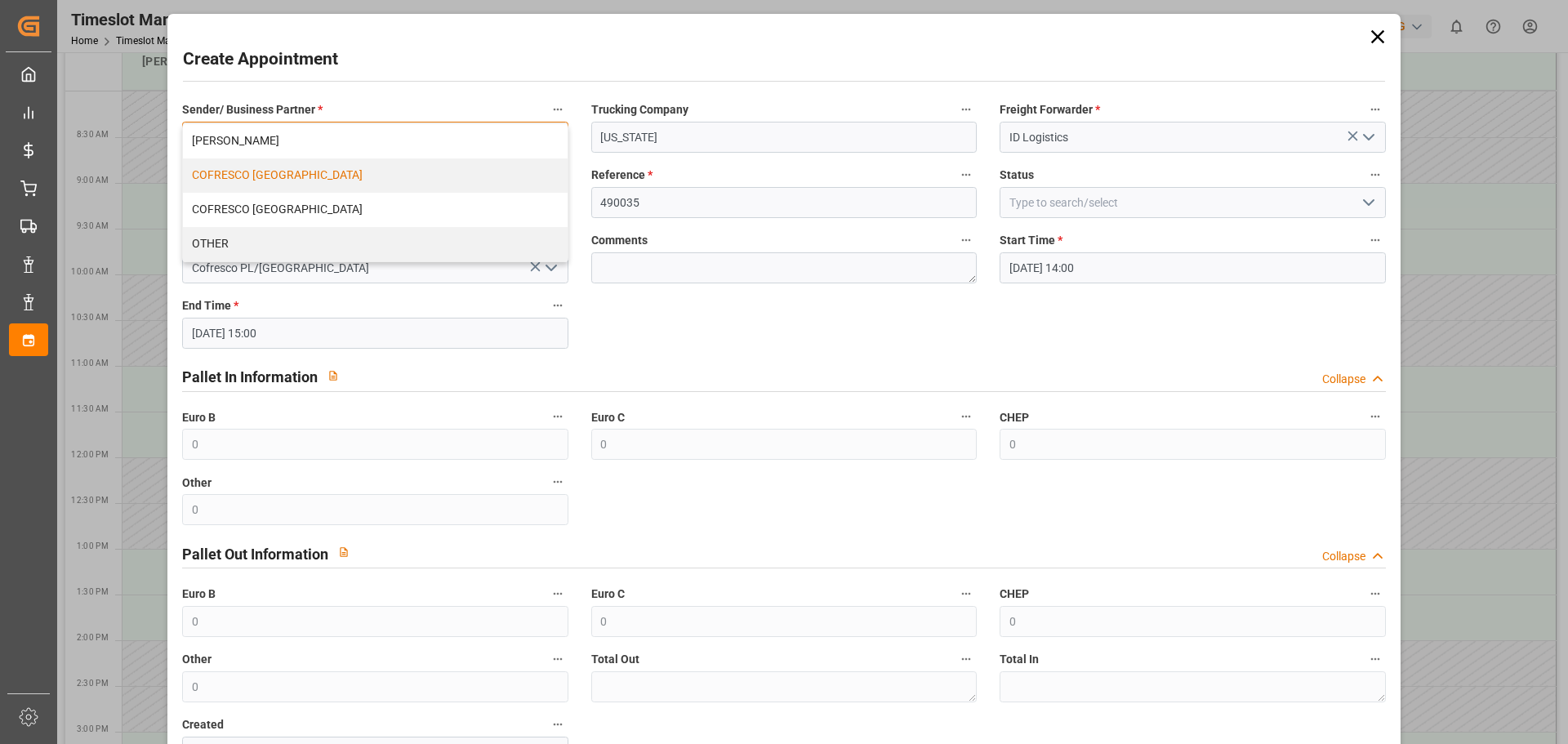
click at [303, 169] on div "COFRESCO [GEOGRAPHIC_DATA]" at bounding box center [375, 175] width 384 height 35
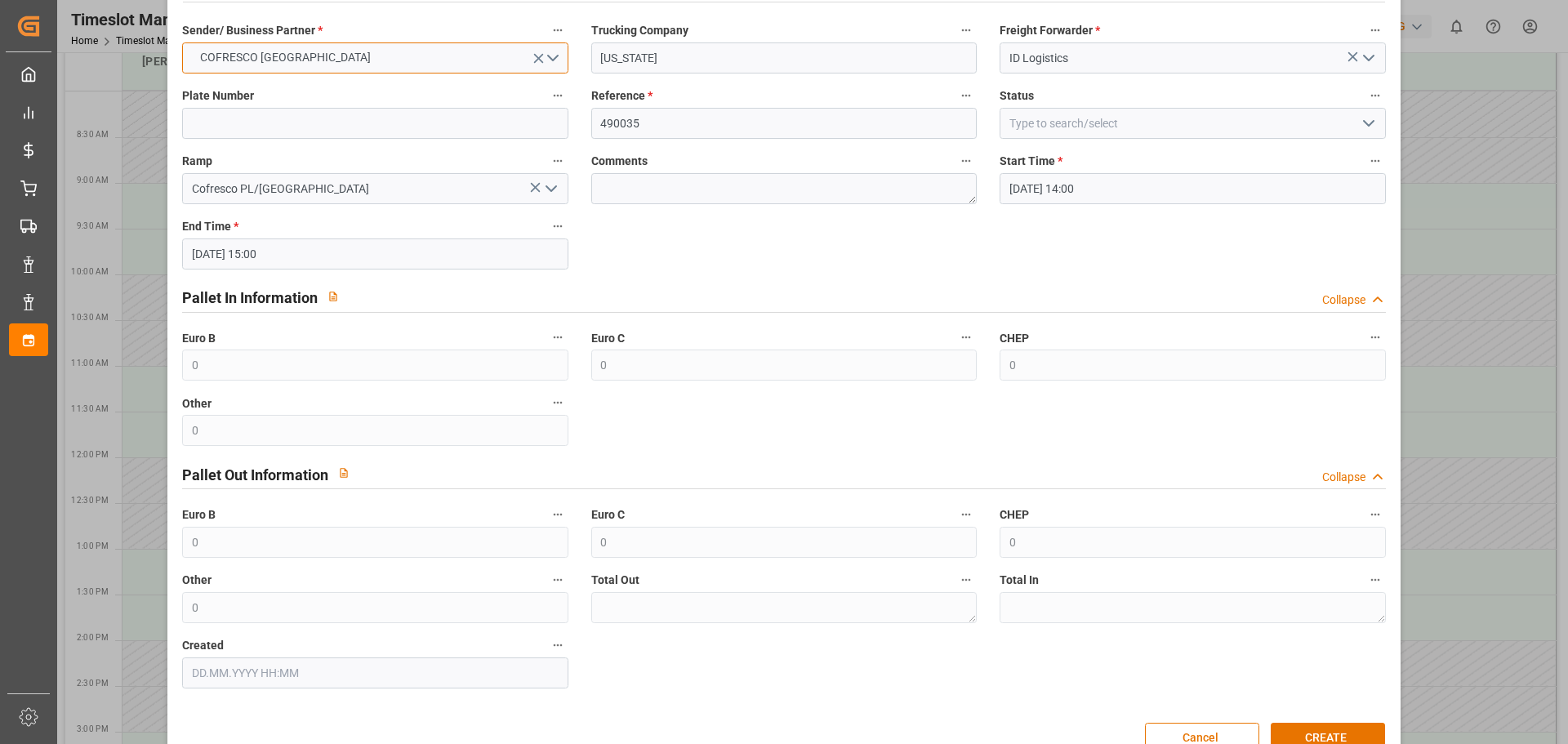
scroll to position [81, 0]
click at [1306, 728] on button "CREATE" at bounding box center [1328, 735] width 114 height 31
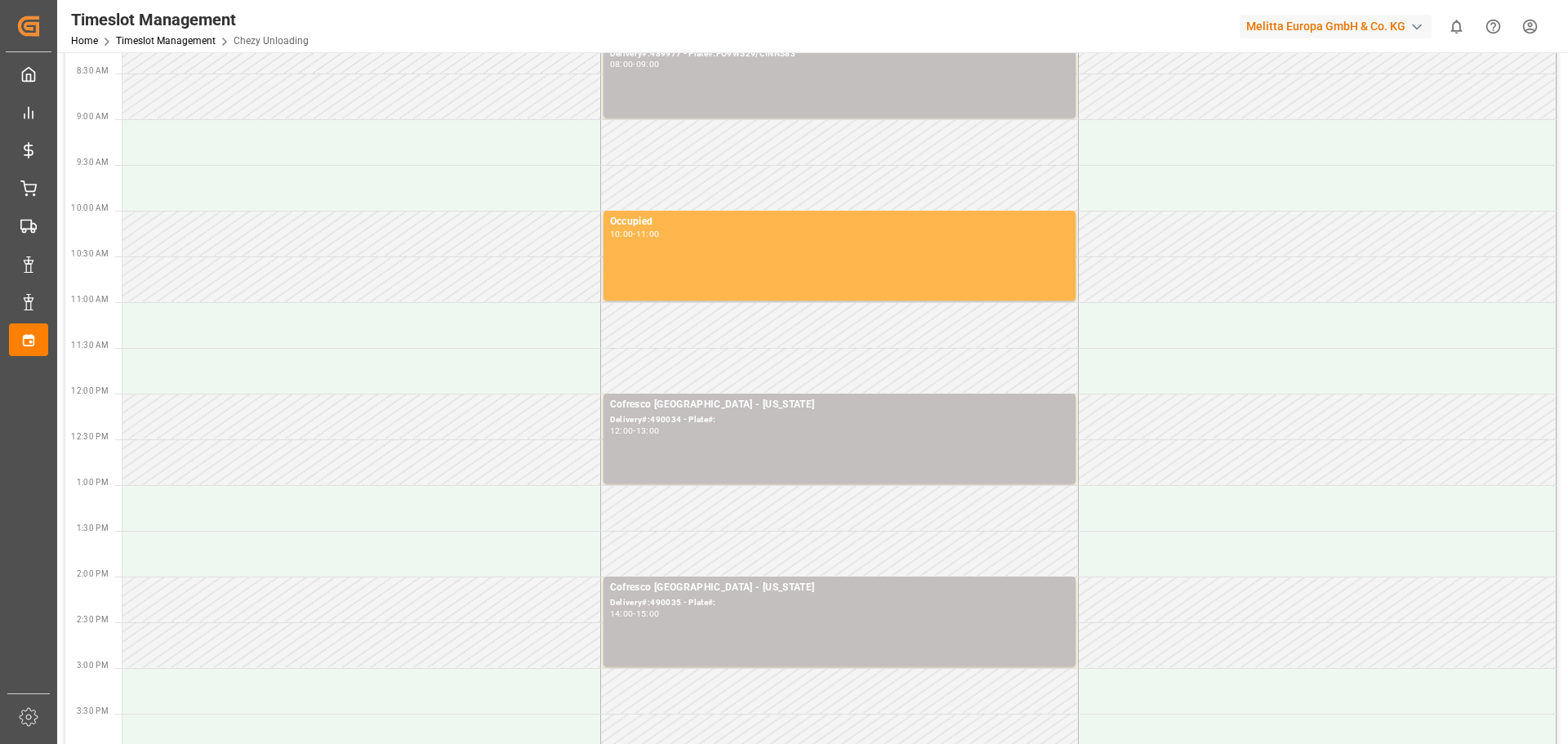
scroll to position [163, 0]
